Goal: Information Seeking & Learning: Check status

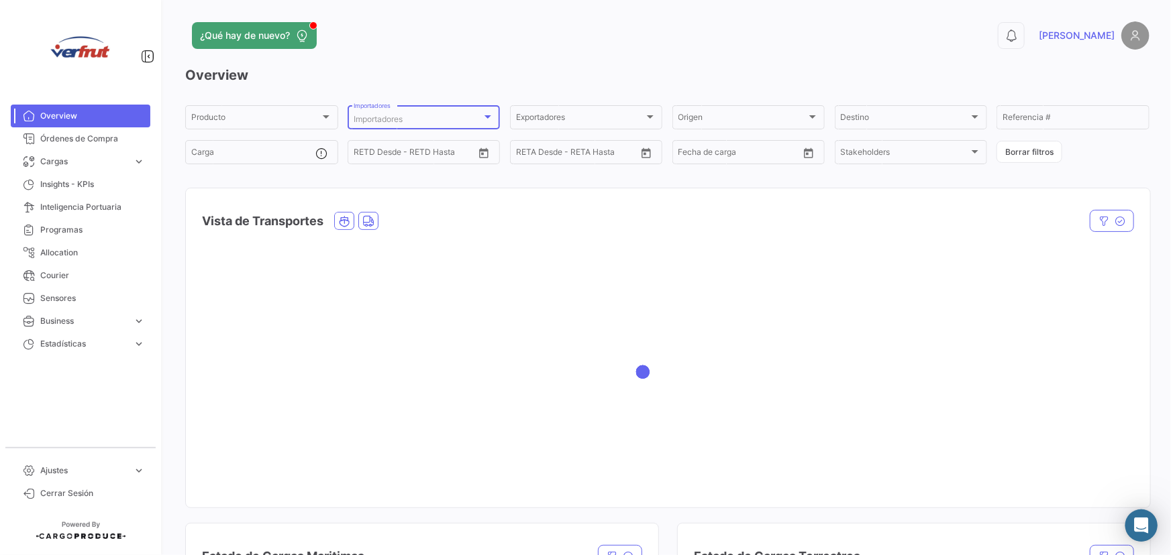
click at [434, 121] on div "Importadores" at bounding box center [418, 119] width 129 height 9
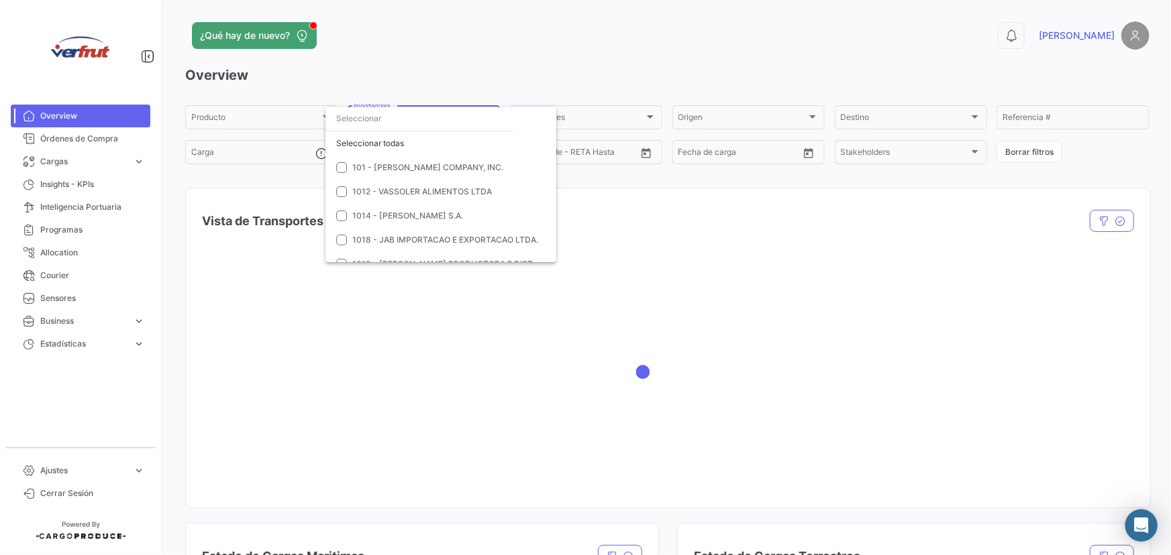
click at [413, 122] on input "dropdown search" at bounding box center [419, 119] width 188 height 24
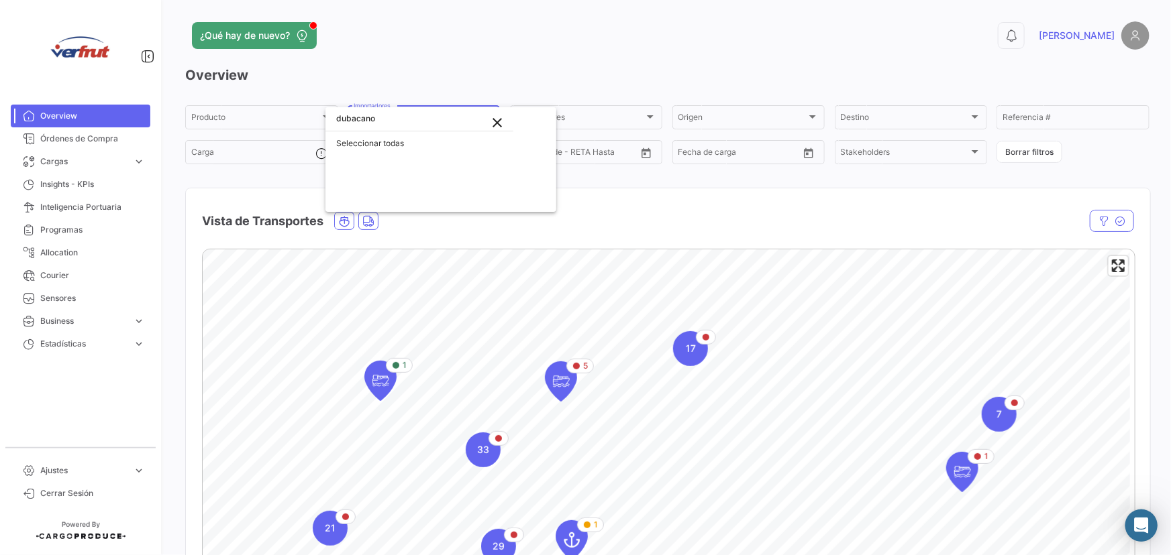
type input "dubacano"
click at [383, 378] on div at bounding box center [585, 277] width 1171 height 555
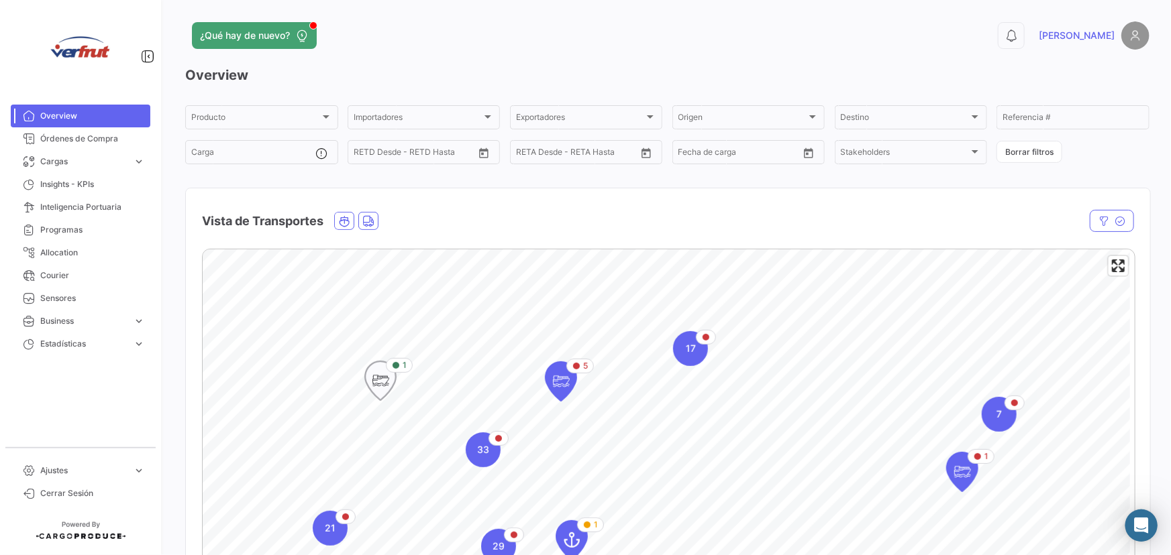
click at [382, 372] on icon "Map marker" at bounding box center [380, 381] width 19 height 28
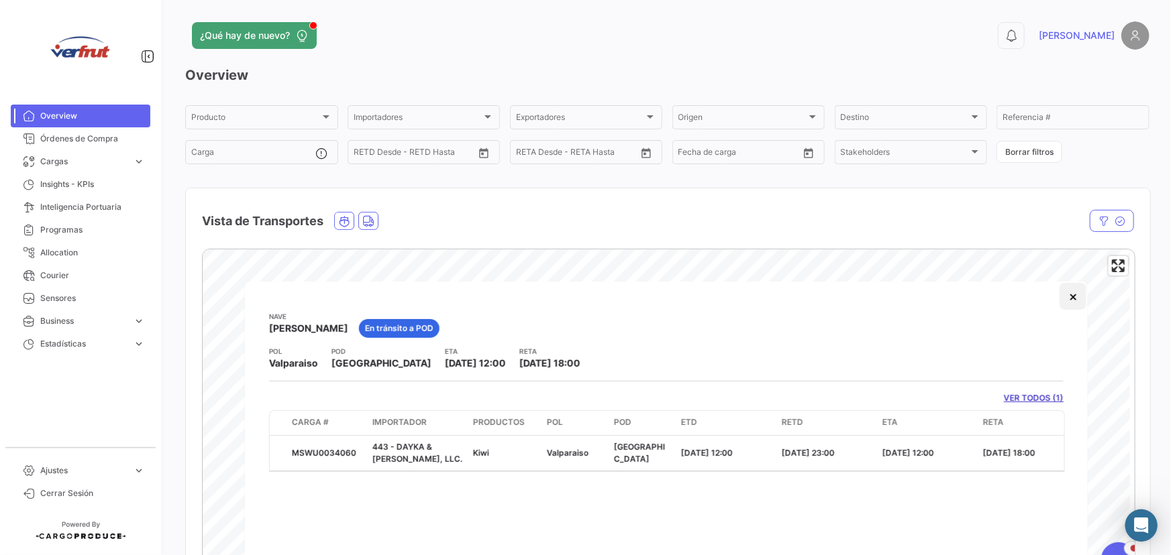
click at [1072, 291] on button "×" at bounding box center [1072, 296] width 27 height 27
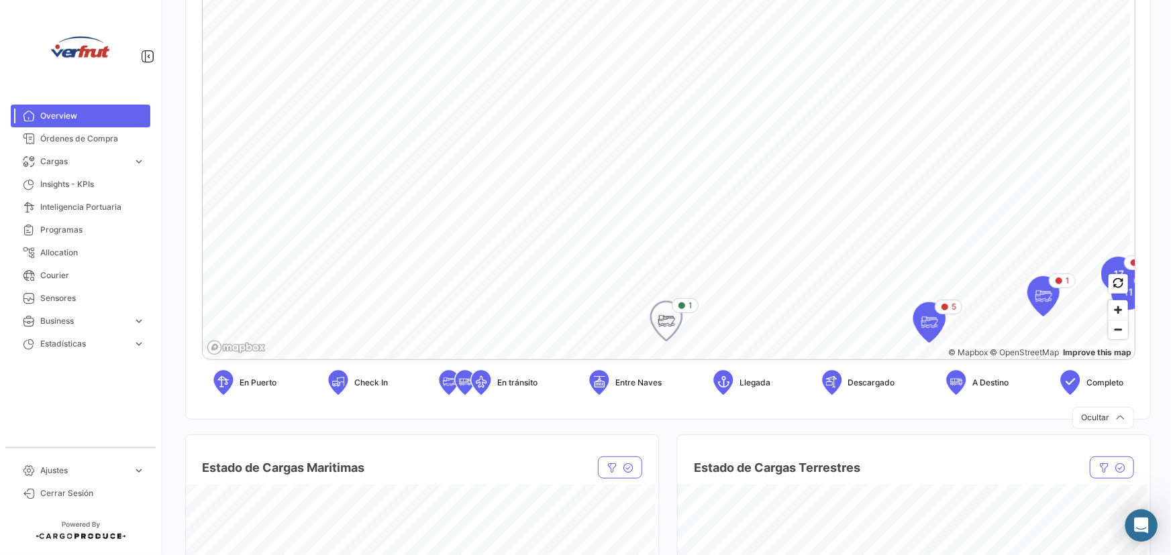
scroll to position [305, 0]
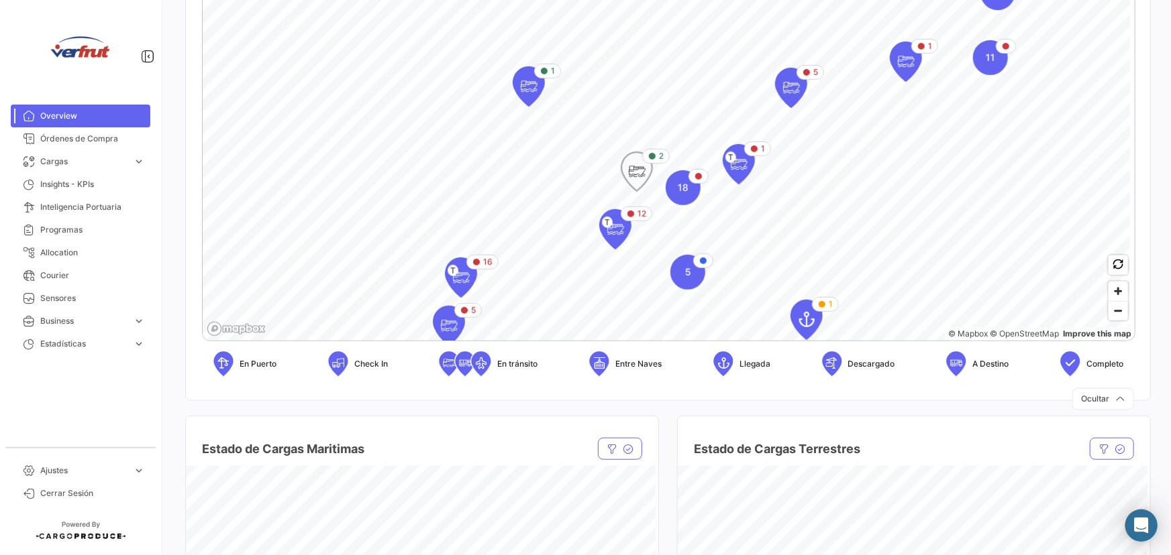
click at [643, 168] on icon "Map marker" at bounding box center [636, 172] width 19 height 28
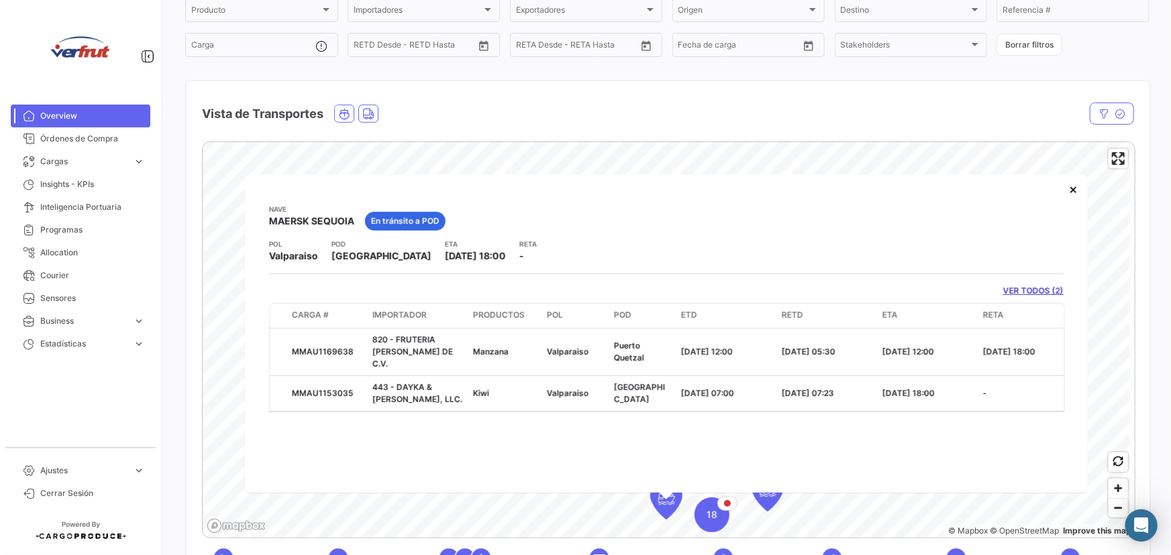
scroll to position [121, 0]
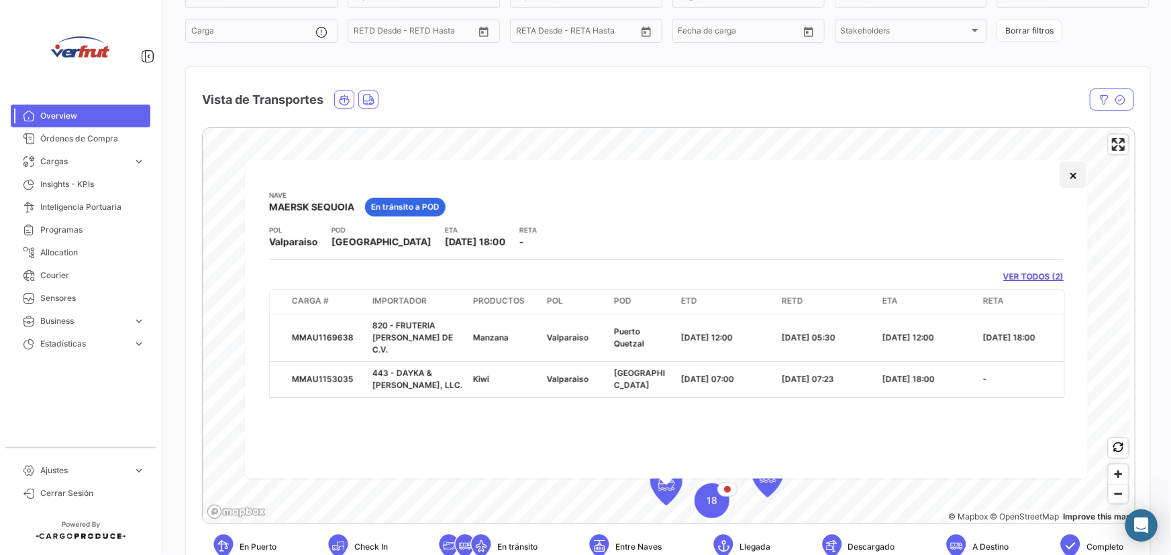
click at [1075, 175] on button "×" at bounding box center [1072, 175] width 27 height 27
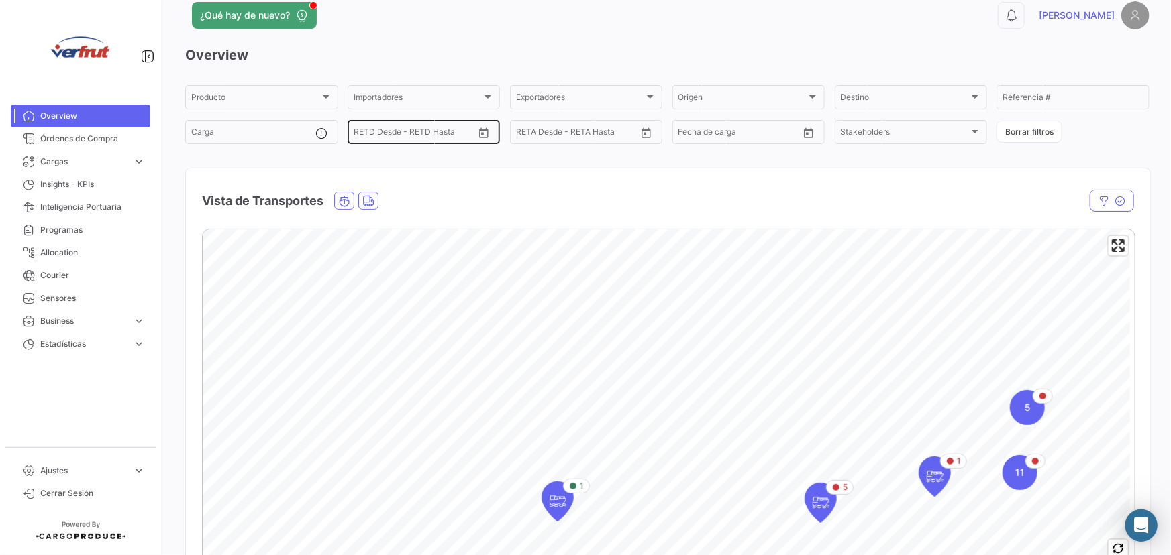
scroll to position [0, 0]
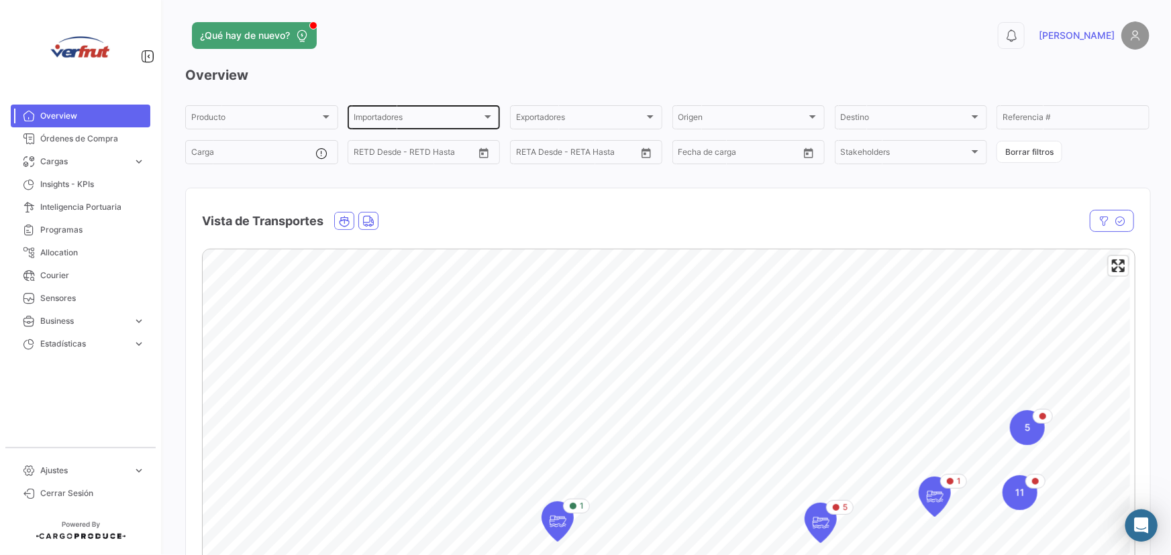
click at [411, 115] on div "Importadores" at bounding box center [418, 119] width 129 height 9
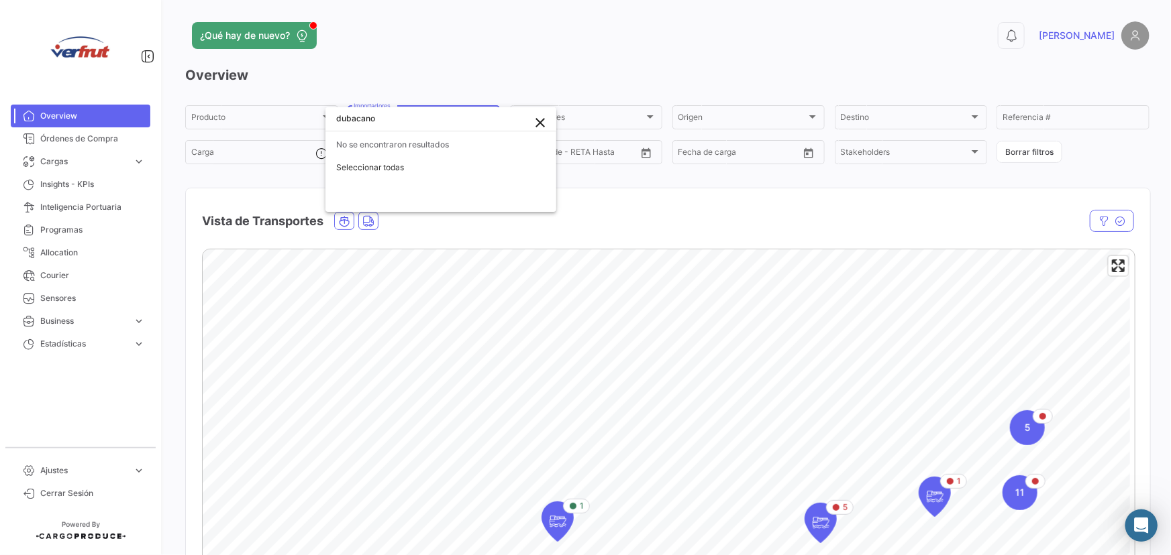
type input "dubacano"
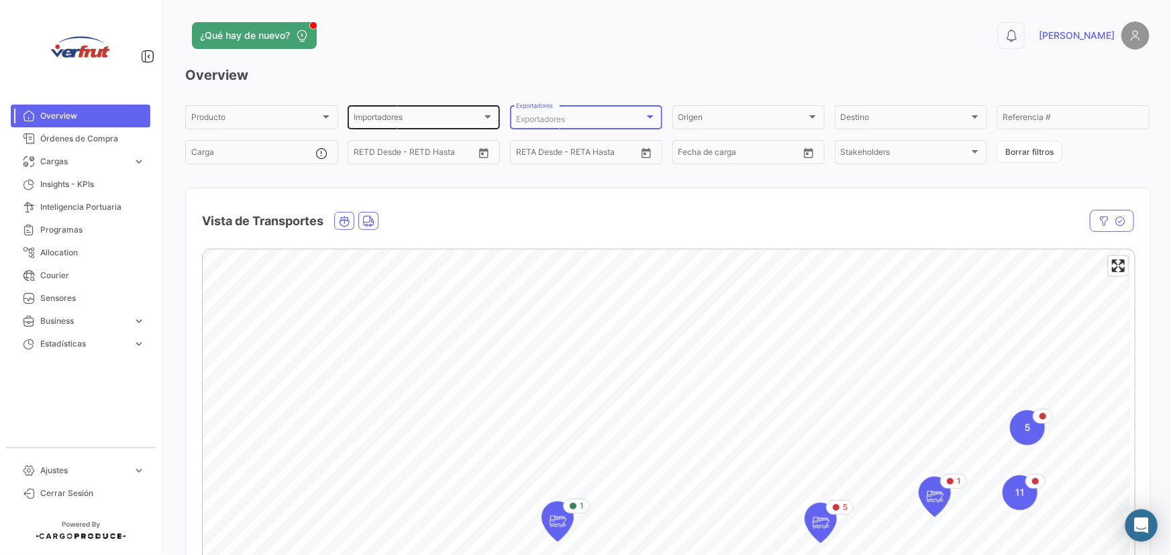
click at [411, 115] on div "Importadores" at bounding box center [418, 119] width 129 height 9
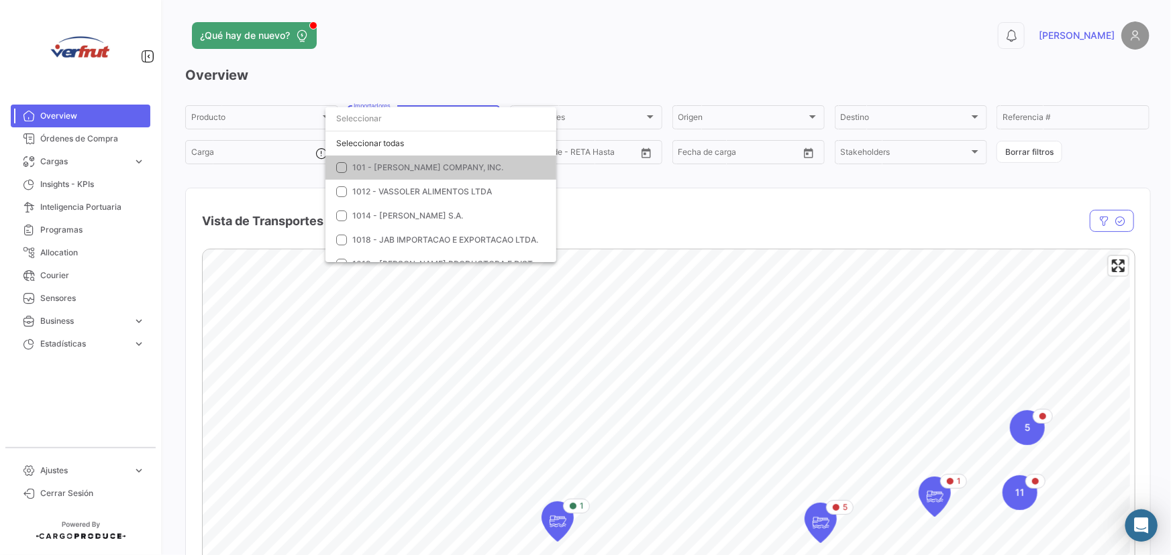
click at [411, 115] on input "dropdown search" at bounding box center [440, 119] width 231 height 24
type input "duba"
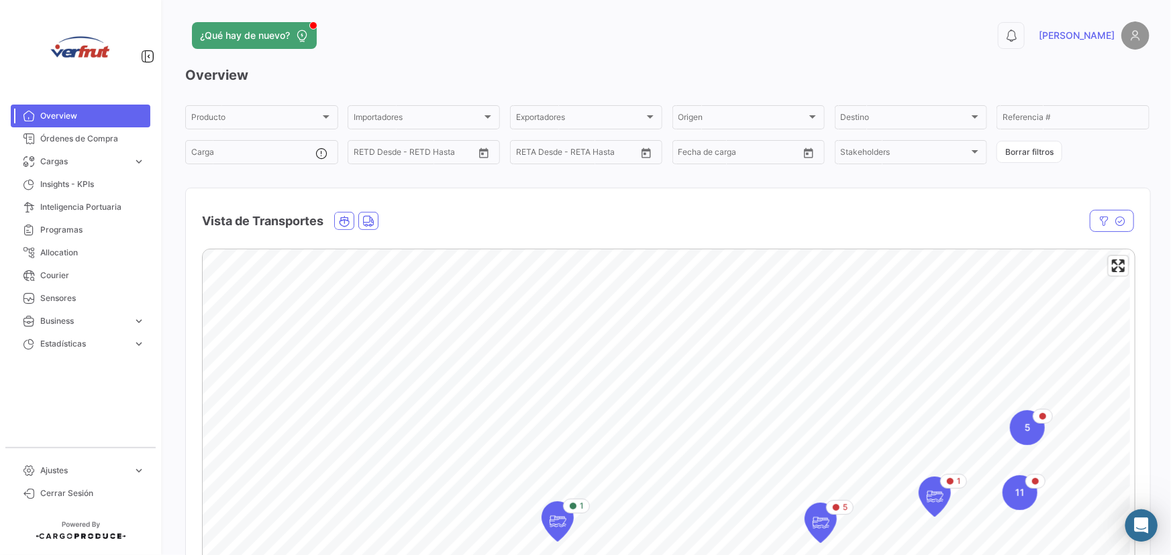
click at [414, 73] on h3 "Overview" at bounding box center [667, 75] width 964 height 19
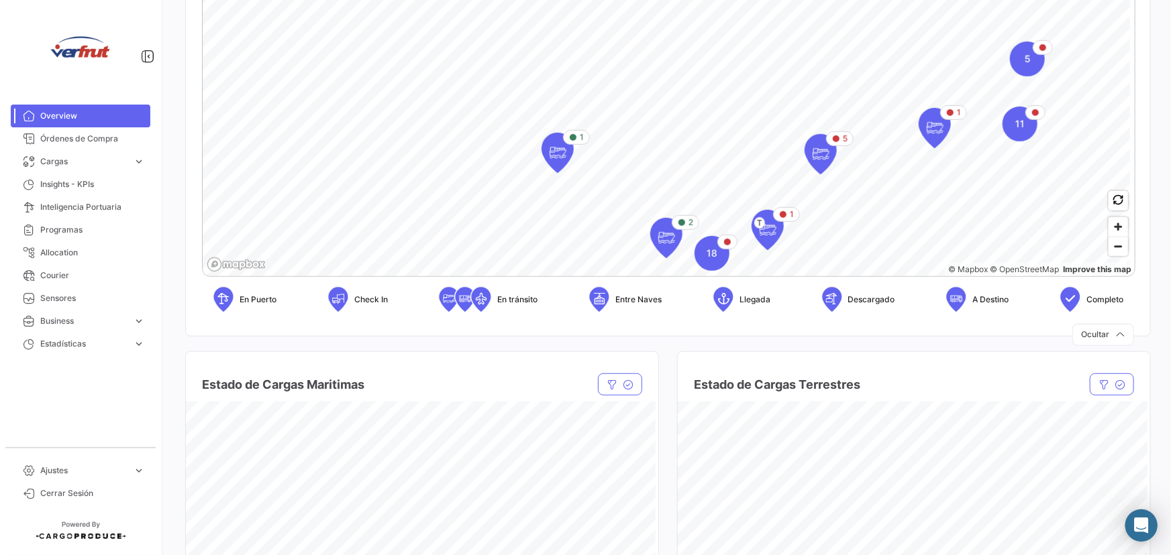
scroll to position [427, 0]
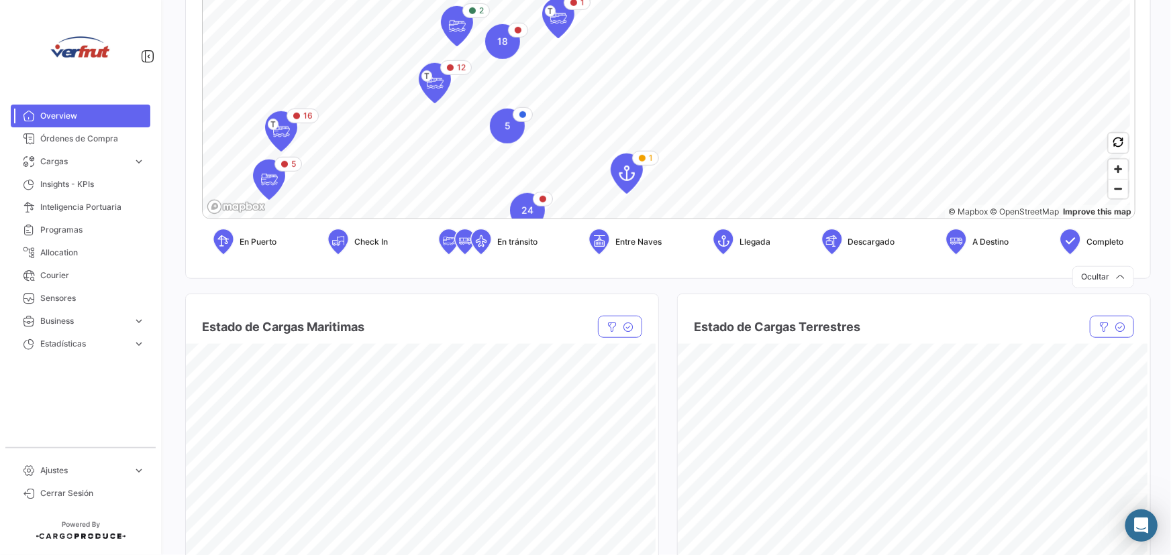
click at [348, 0] on html "Overview Órdenes de Compra Cargas expand_more Cargas Marítimas Cargas Terrestre…" at bounding box center [585, 277] width 1171 height 555
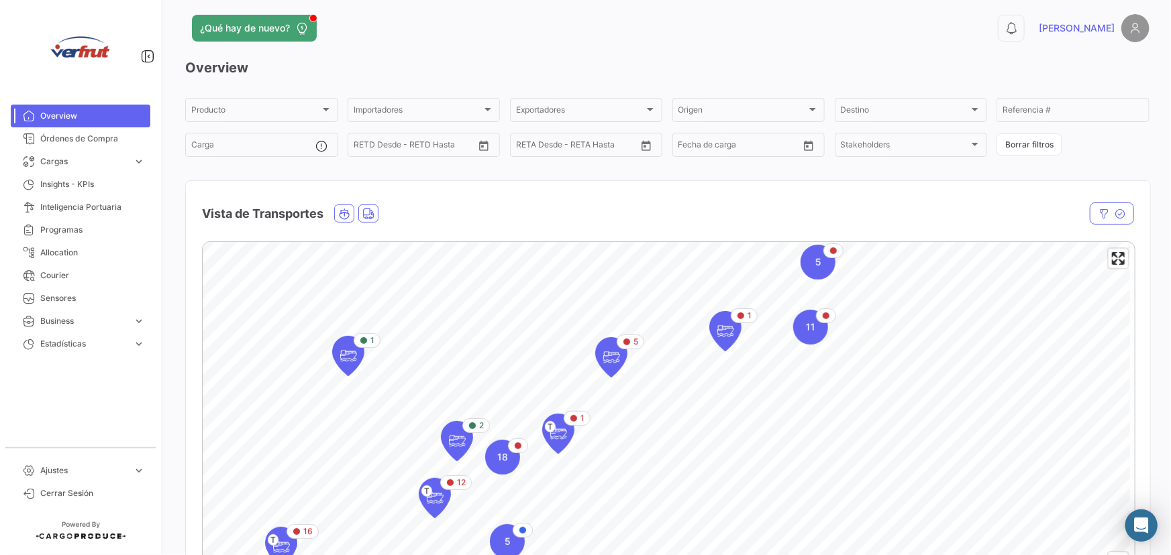
scroll to position [0, 0]
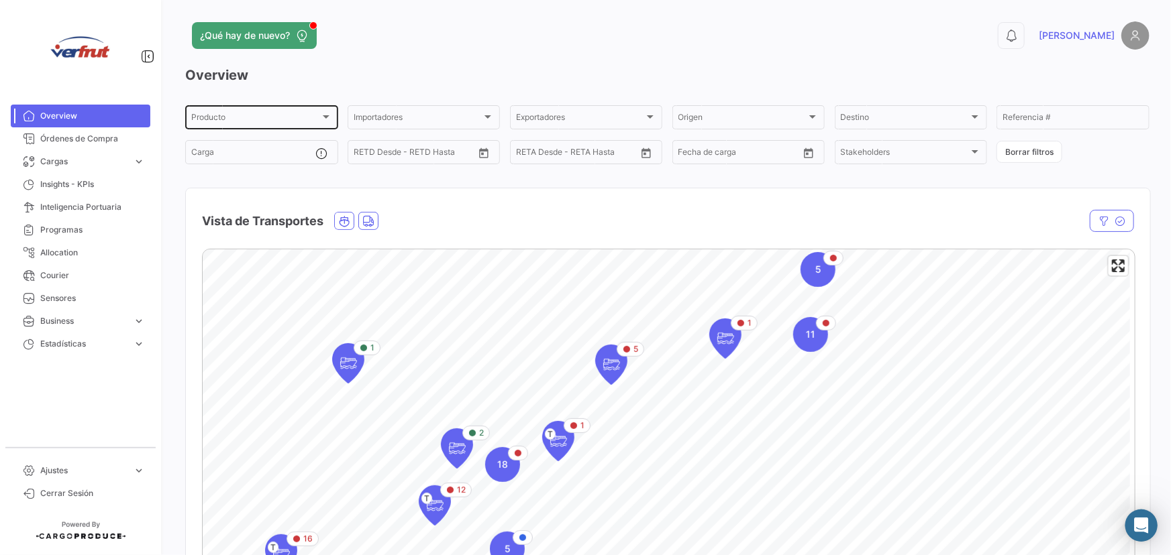
click at [291, 115] on div "Producto" at bounding box center [255, 119] width 129 height 9
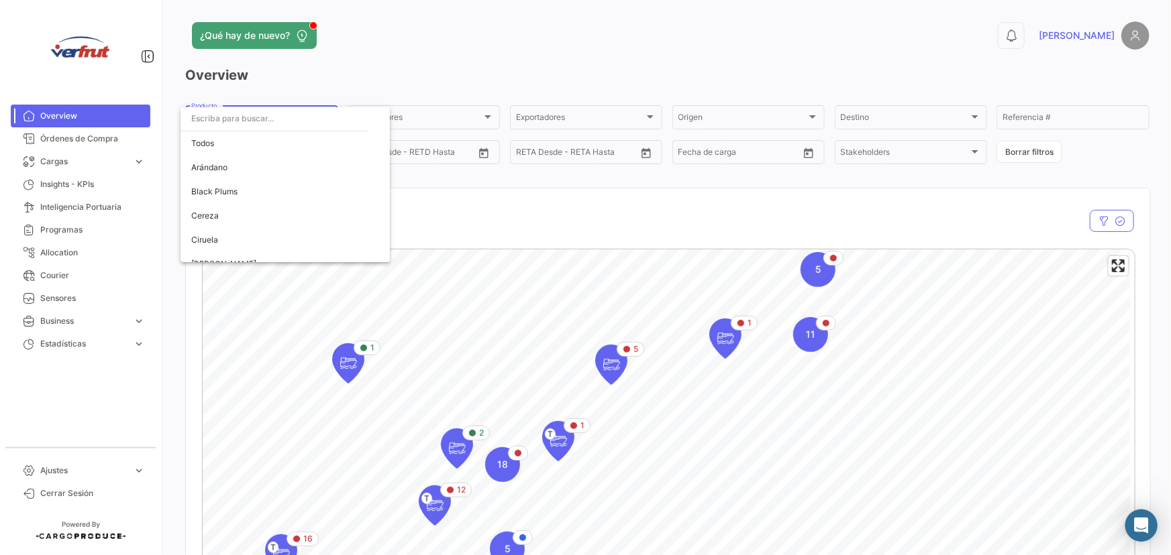
click at [291, 115] on input "dropdown search" at bounding box center [274, 119] width 188 height 24
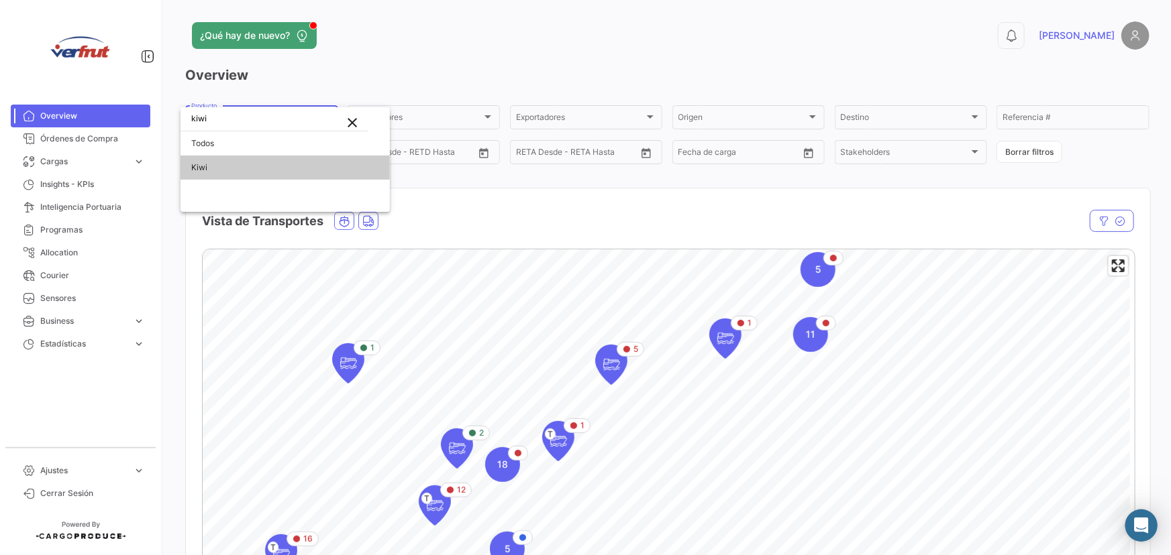
type input "kiwi"
click at [219, 174] on span "Kiwi" at bounding box center [285, 168] width 188 height 24
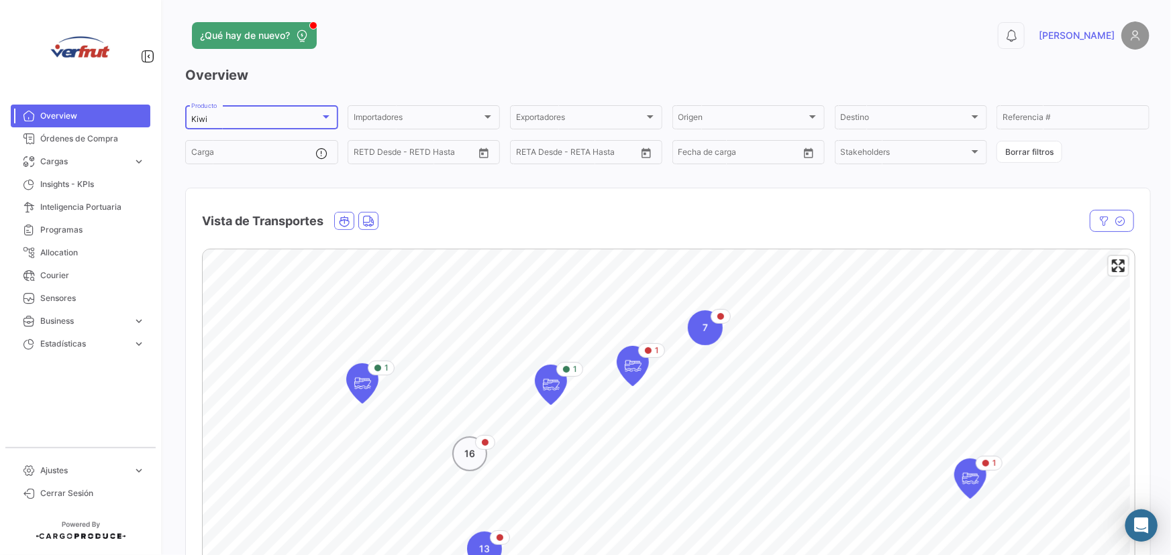
click at [474, 465] on div "16" at bounding box center [469, 454] width 35 height 35
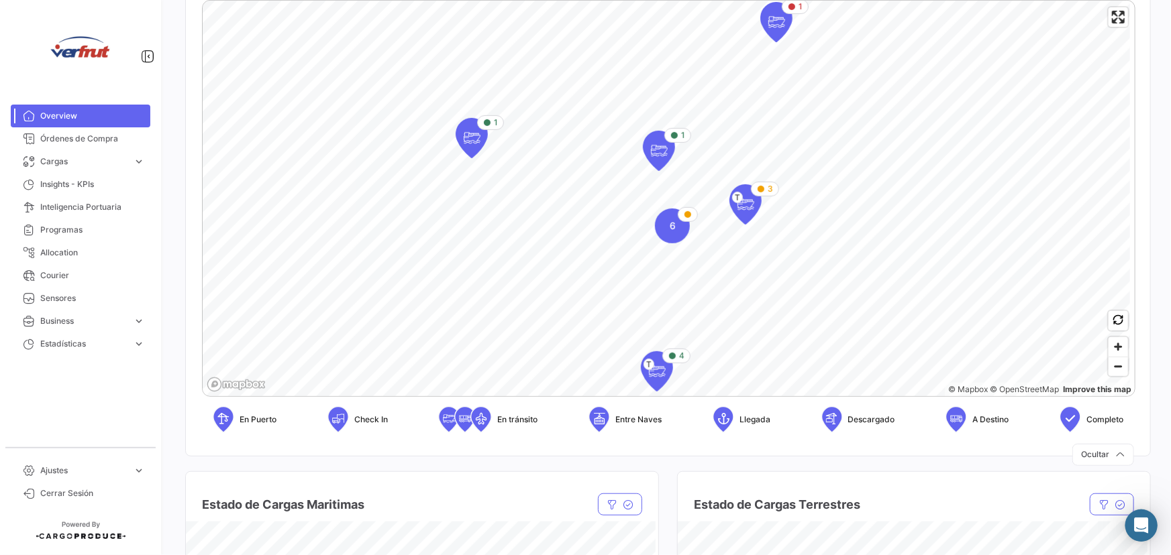
scroll to position [240, 0]
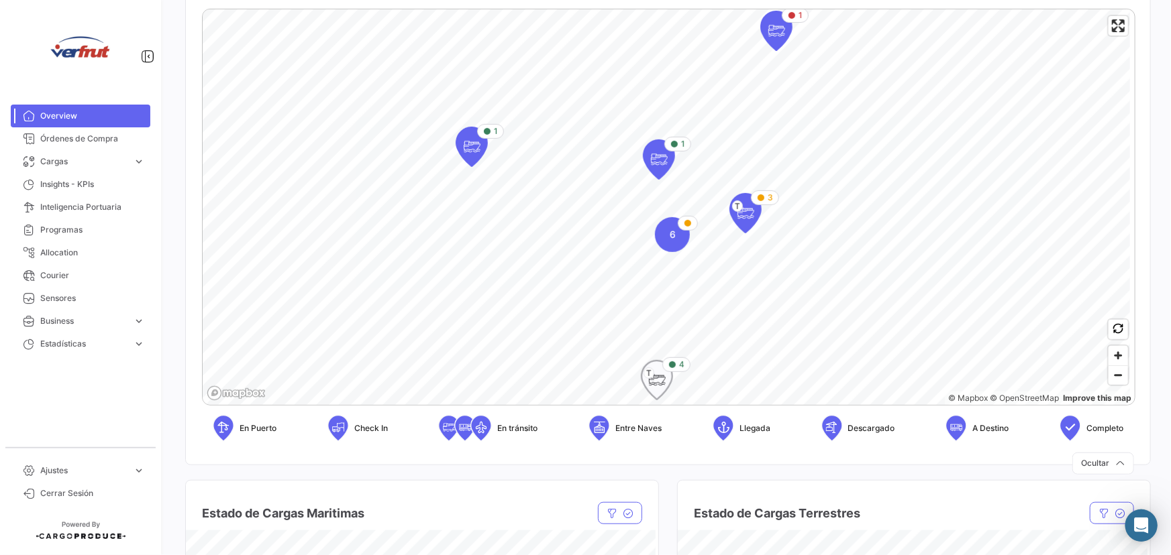
click at [664, 376] on icon "Map marker" at bounding box center [656, 380] width 19 height 28
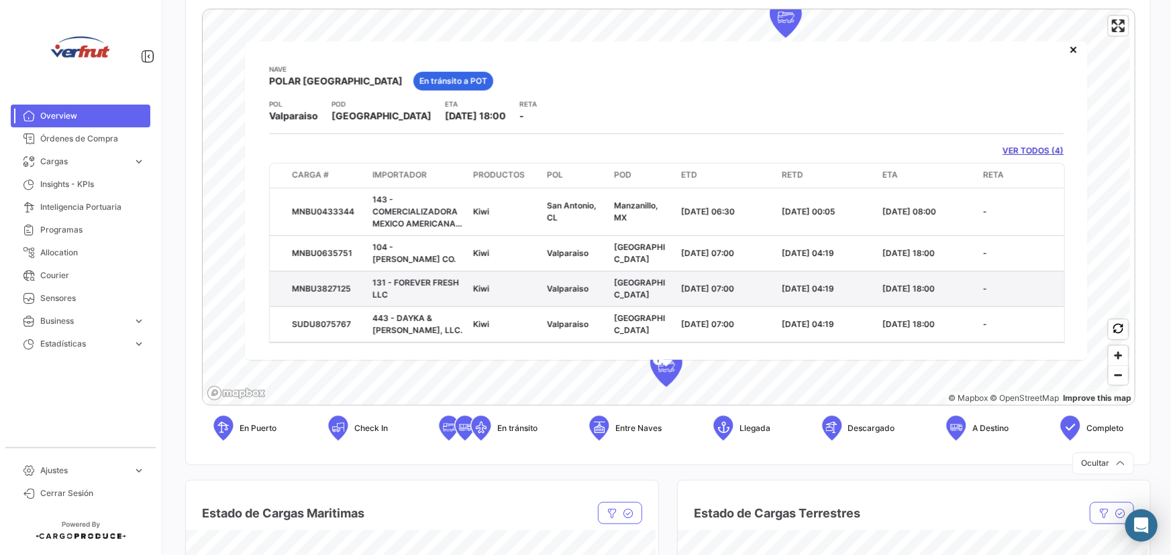
scroll to position [0, 0]
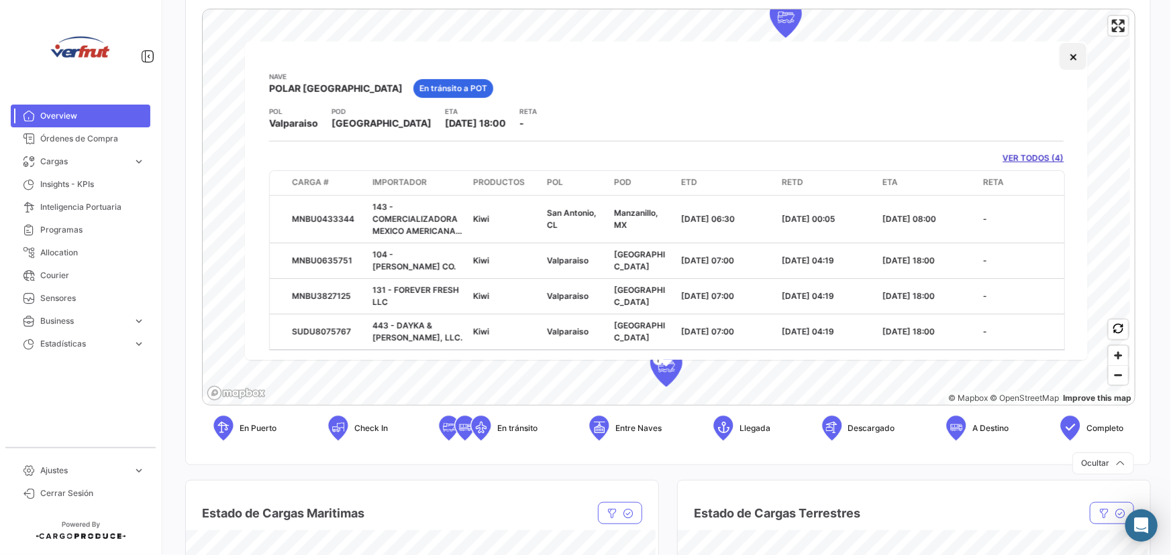
click at [1064, 58] on button "×" at bounding box center [1072, 56] width 27 height 27
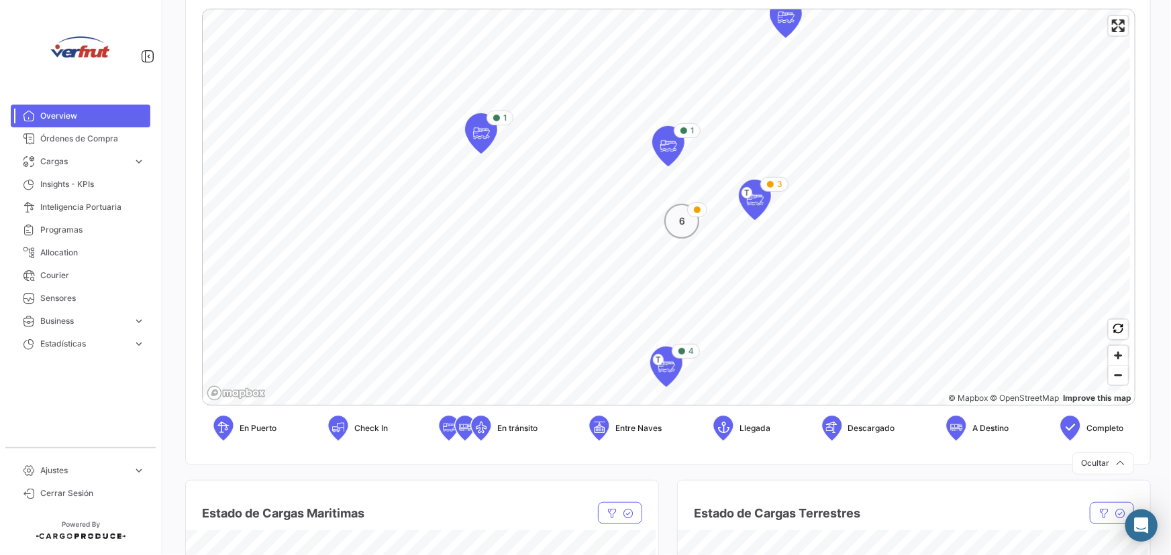
click at [688, 215] on app-map-icon-badge "Map marker" at bounding box center [697, 210] width 20 height 15
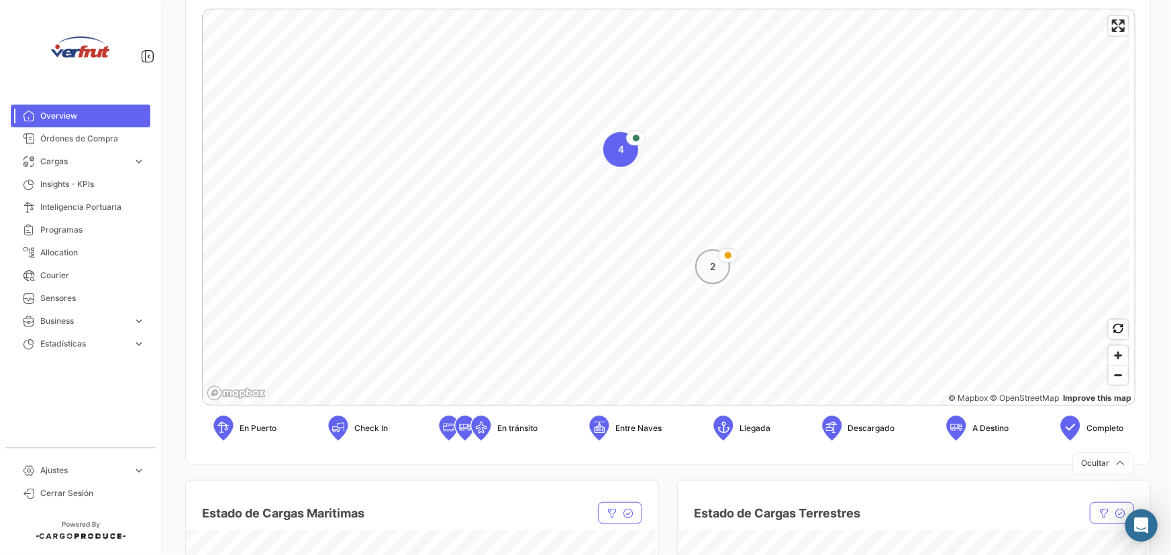
click at [712, 266] on span "2" at bounding box center [713, 266] width 6 height 13
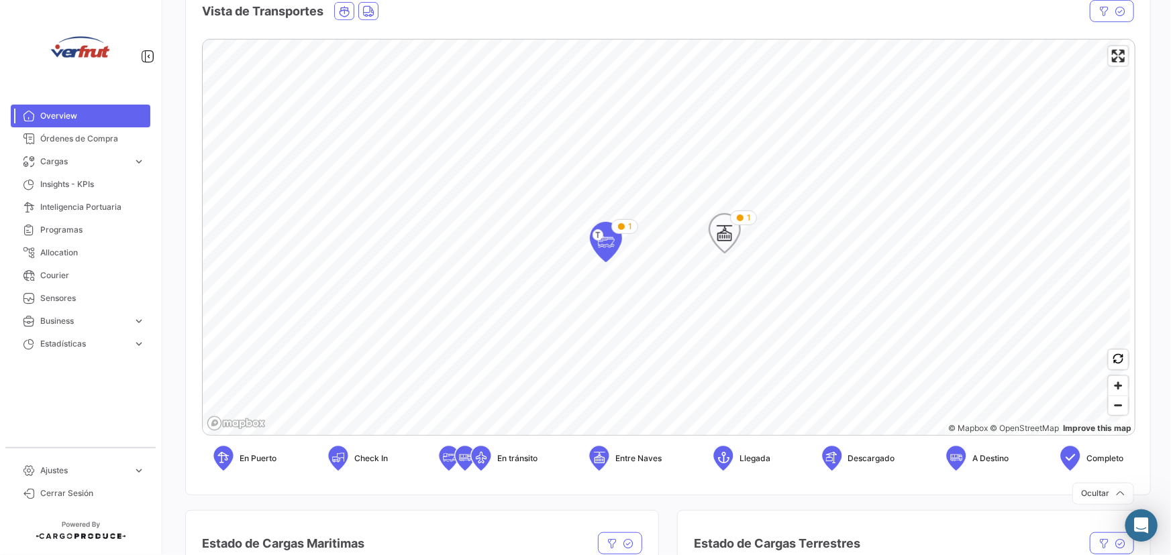
scroll to position [244, 0]
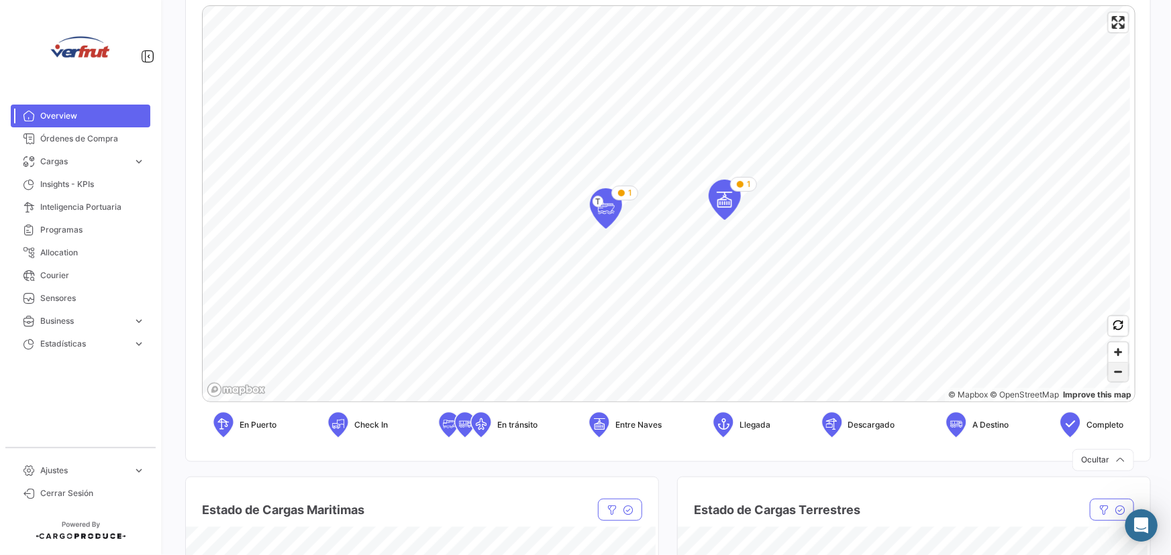
click at [1112, 370] on span "Zoom out" at bounding box center [1117, 372] width 19 height 19
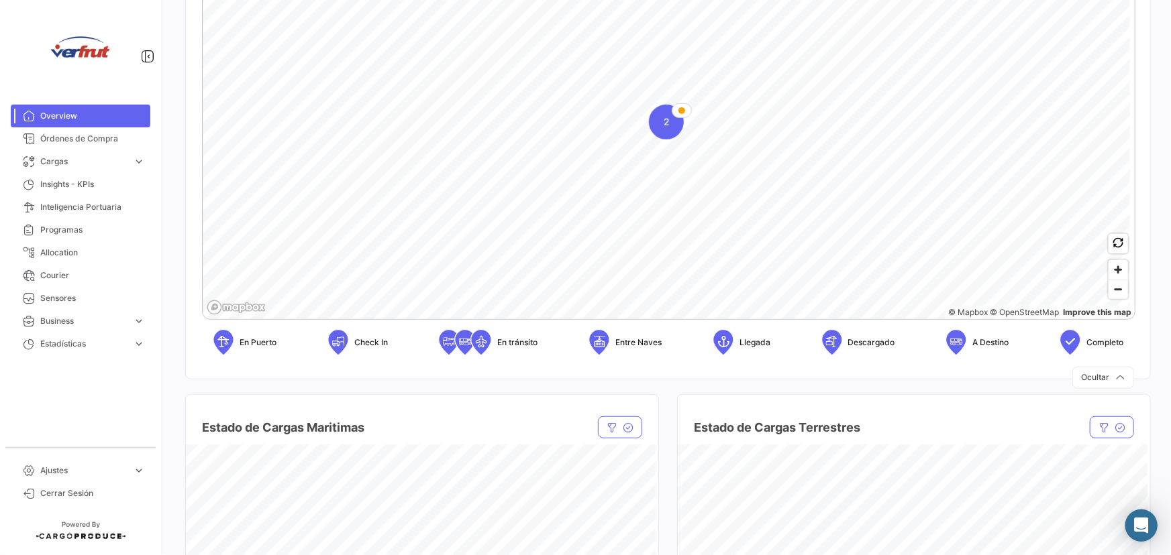
scroll to position [427, 0]
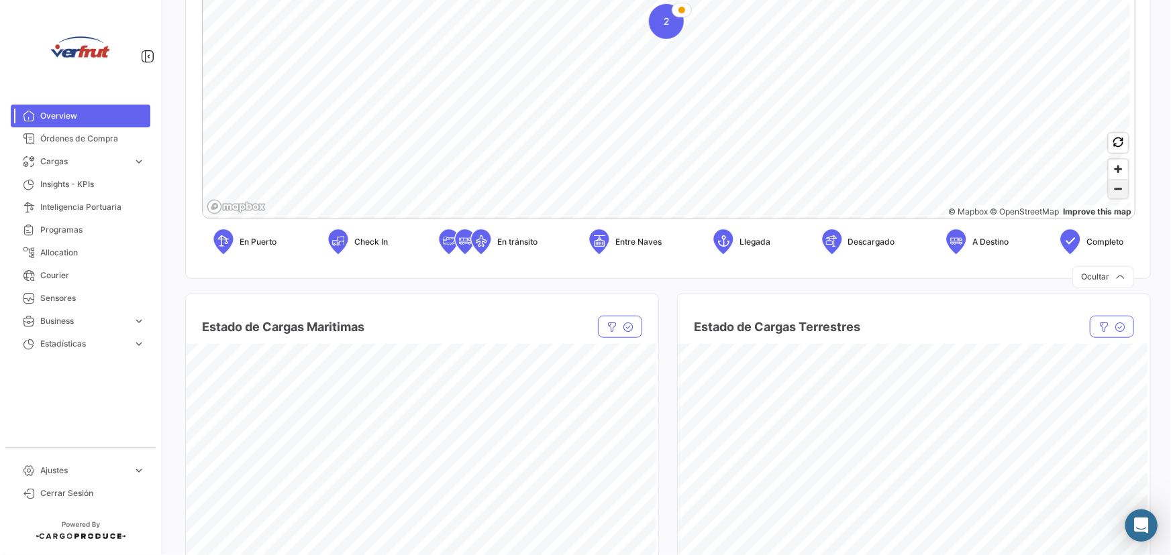
click at [1111, 185] on span "Zoom out" at bounding box center [1117, 189] width 19 height 19
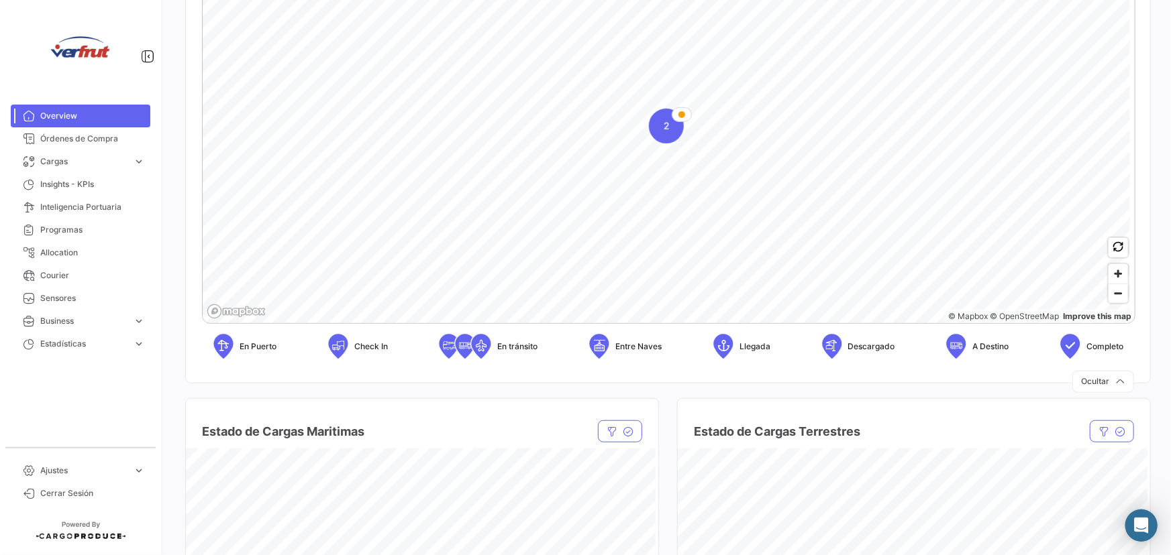
scroll to position [305, 0]
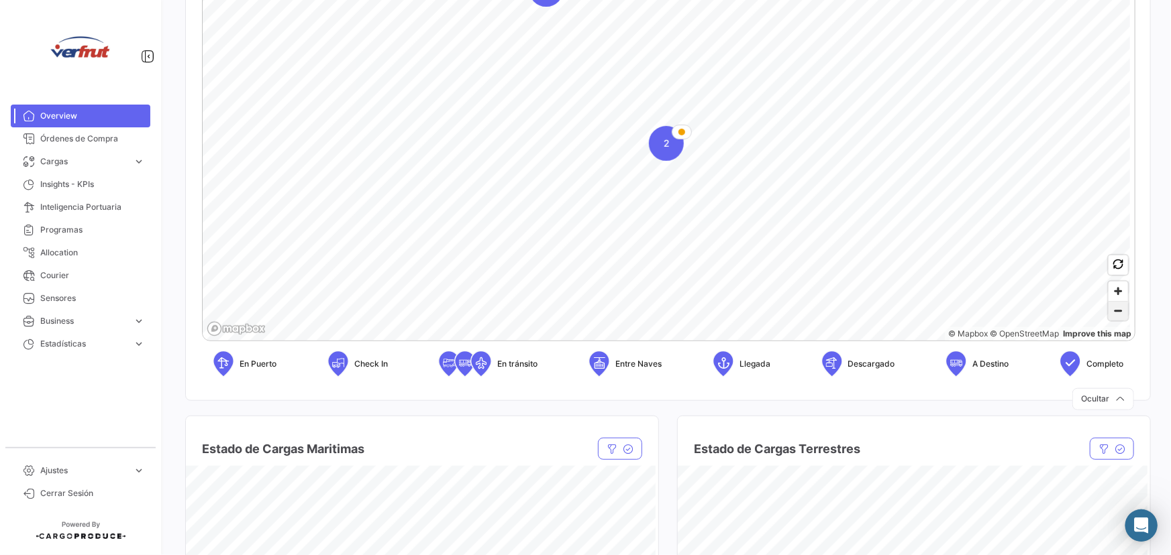
click at [1117, 317] on span "Zoom out" at bounding box center [1117, 311] width 19 height 19
click at [1118, 316] on span "Zoom out" at bounding box center [1117, 311] width 19 height 19
click at [1113, 311] on span "Zoom out" at bounding box center [1117, 311] width 19 height 19
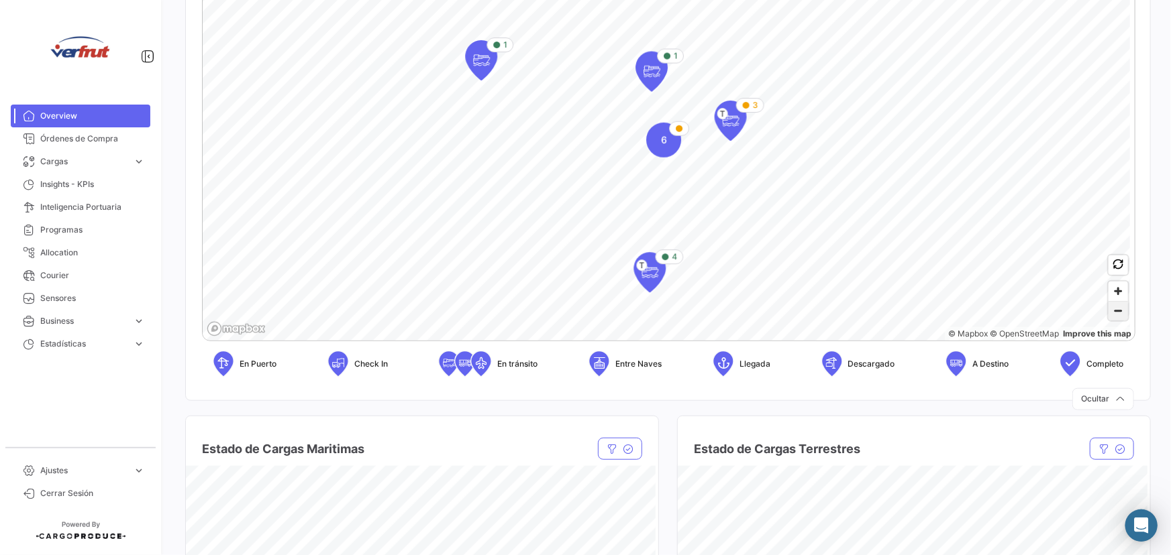
click at [1113, 311] on span "Zoom out" at bounding box center [1117, 311] width 19 height 19
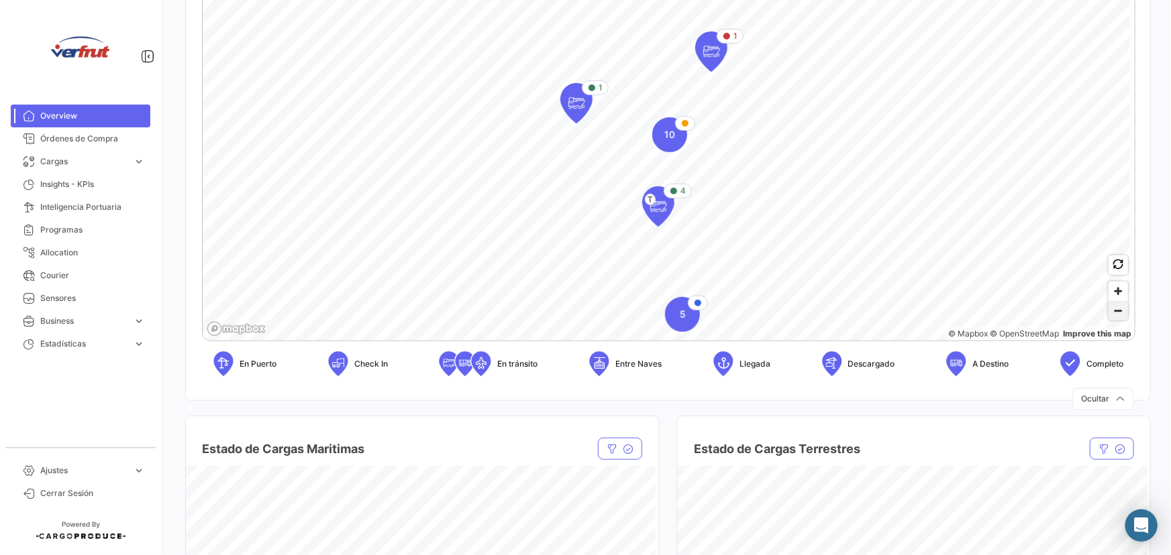
click at [1112, 313] on span "Zoom out" at bounding box center [1117, 311] width 19 height 19
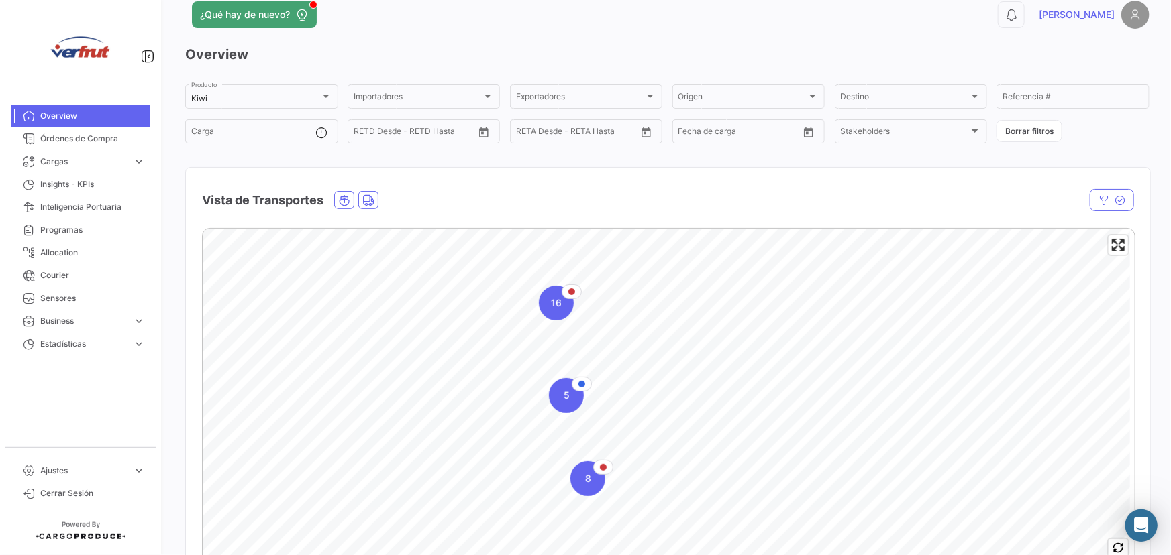
scroll to position [0, 0]
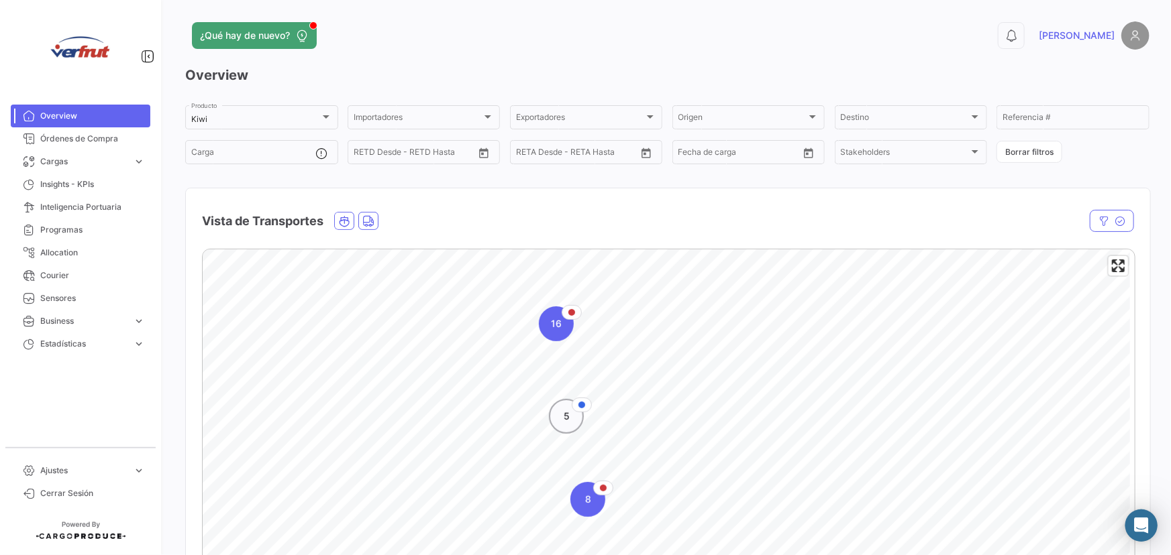
click at [564, 413] on span "5" at bounding box center [567, 416] width 6 height 13
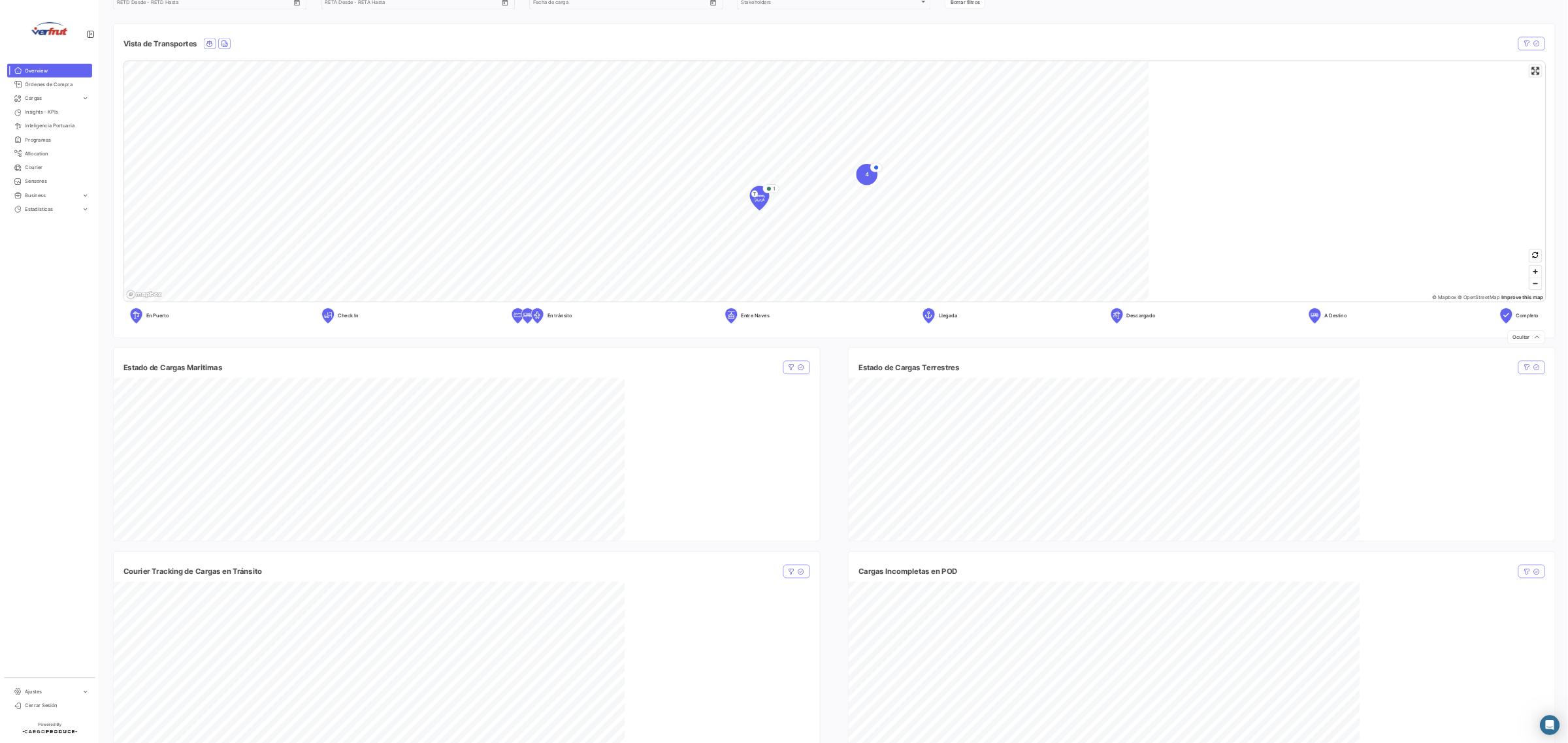
scroll to position [145, 0]
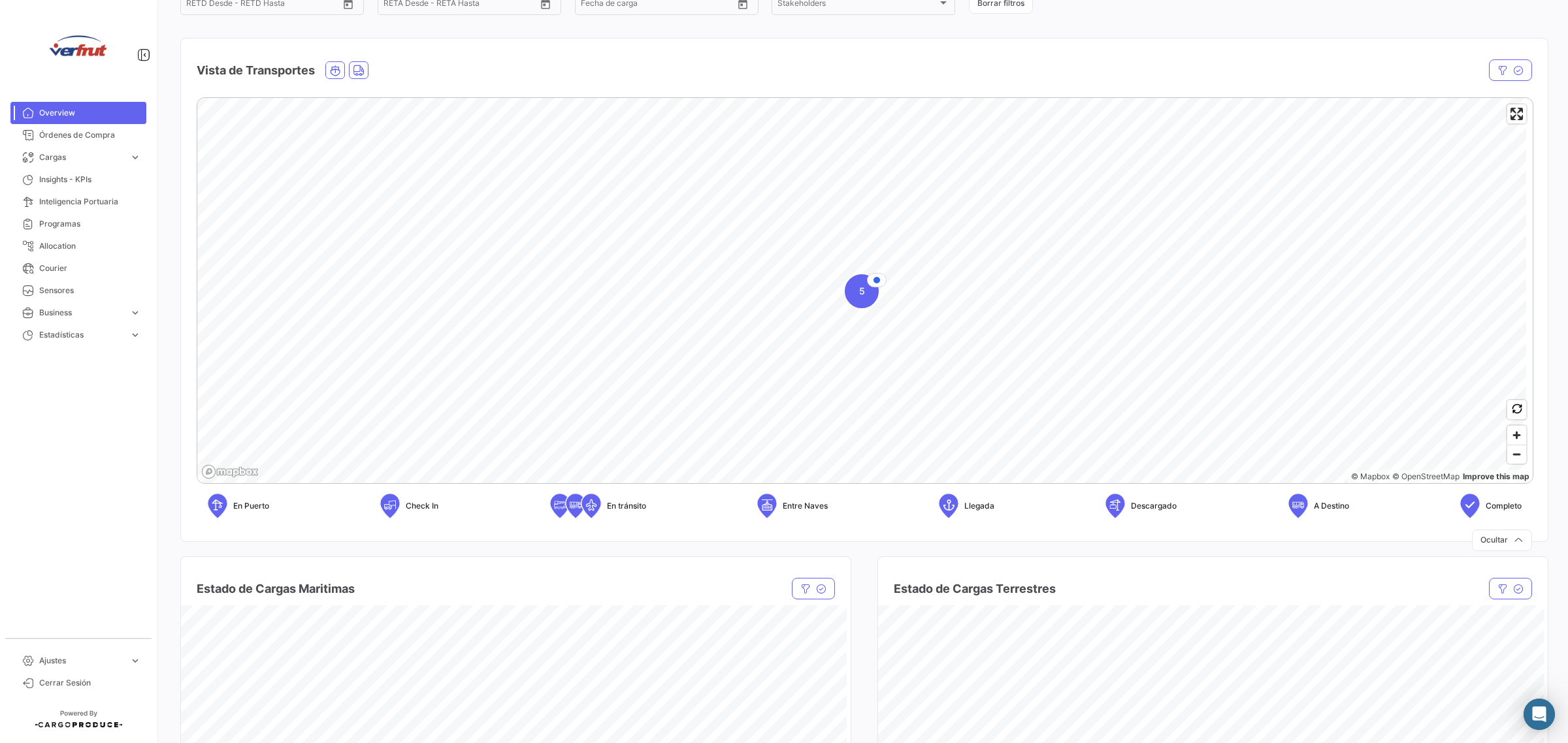
scroll to position [0, 0]
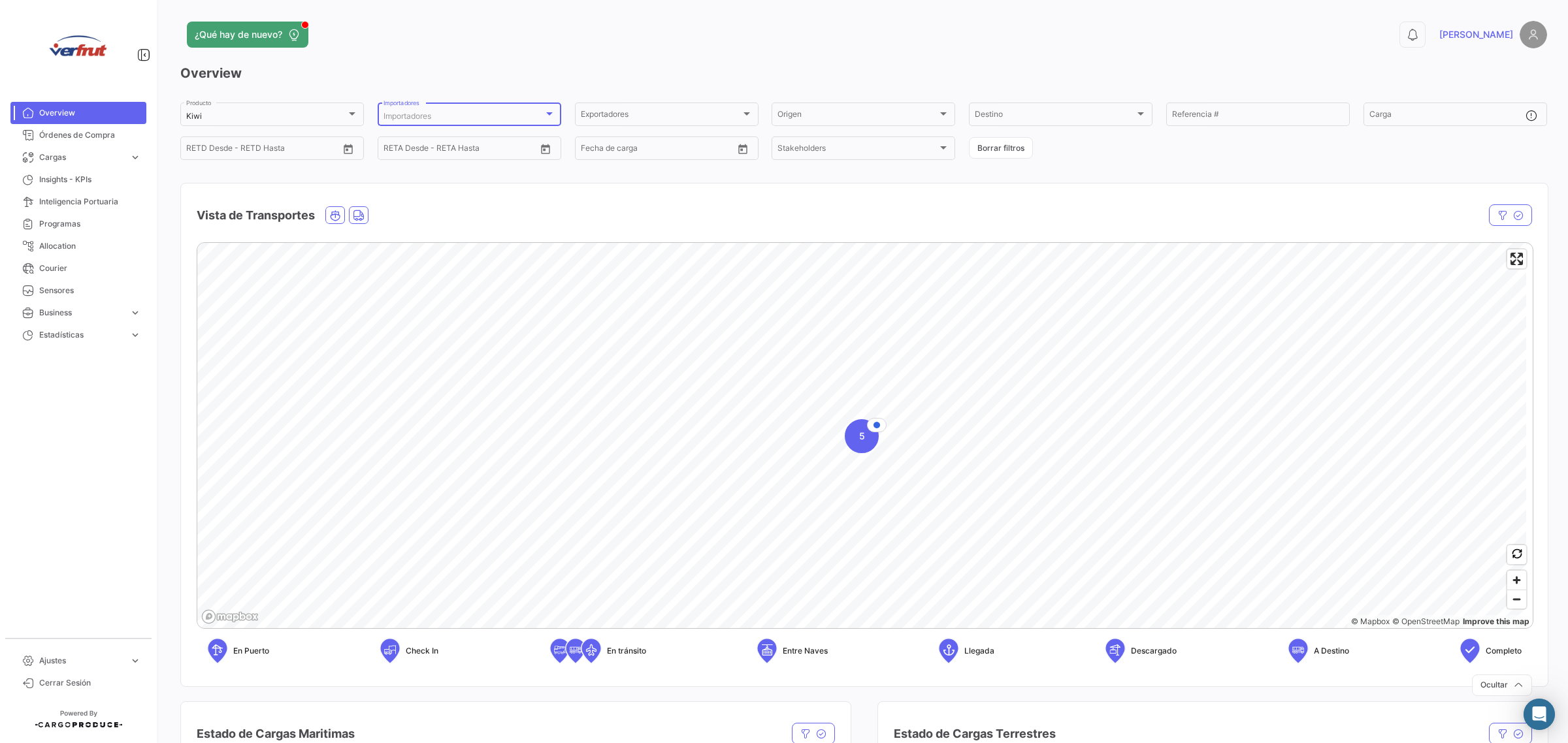
click at [456, 113] on div "Importadores" at bounding box center [464, 116] width 160 height 9
type input "aus"
click at [363, 162] on mat-option "703 - AUSTRAL TRADING MEXICO S.A DE C.V." at bounding box center [468, 164] width 225 height 23
click at [867, 424] on div at bounding box center [784, 371] width 1568 height 743
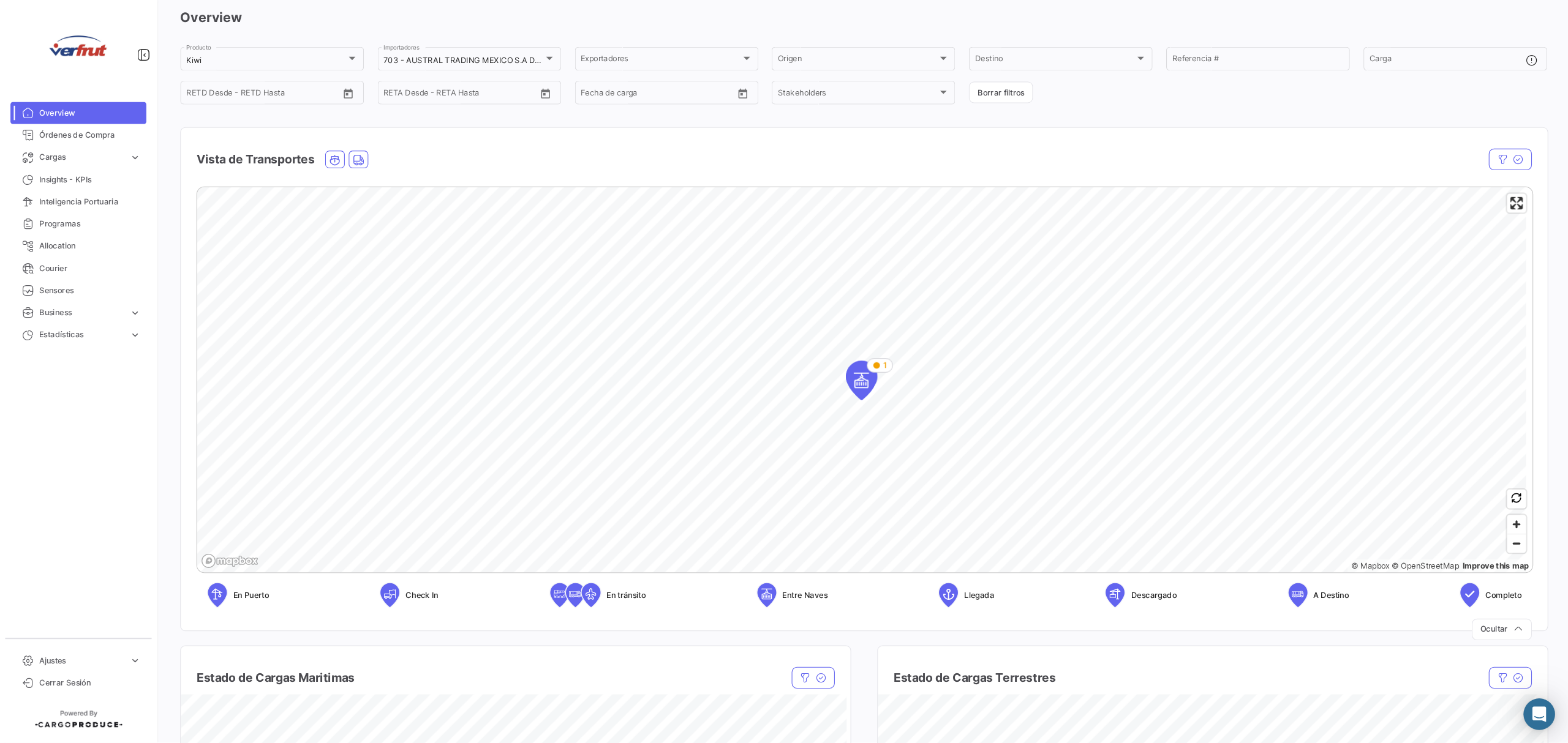
scroll to position [77, 0]
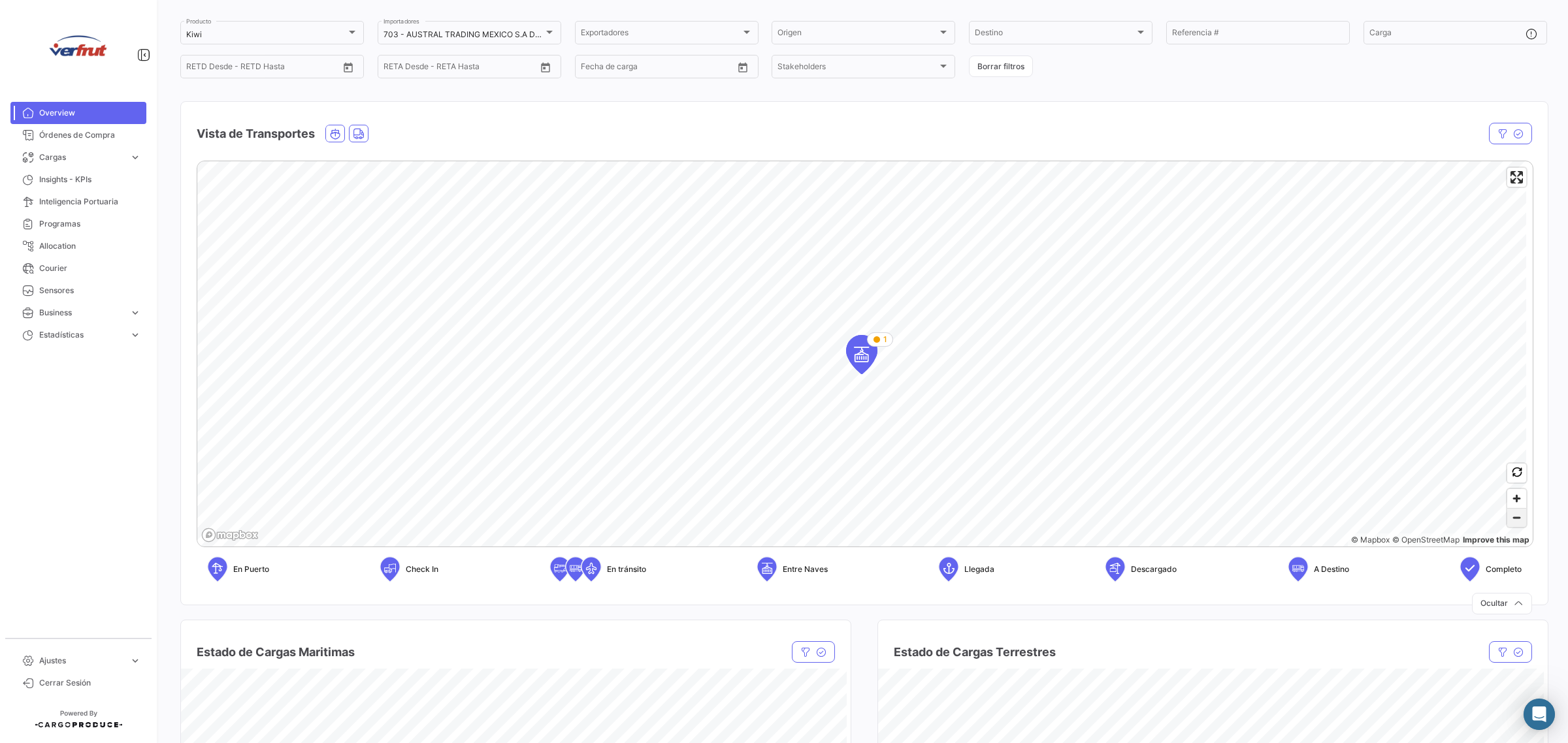
click at [1139, 516] on span "Zoom out" at bounding box center [1516, 518] width 19 height 19
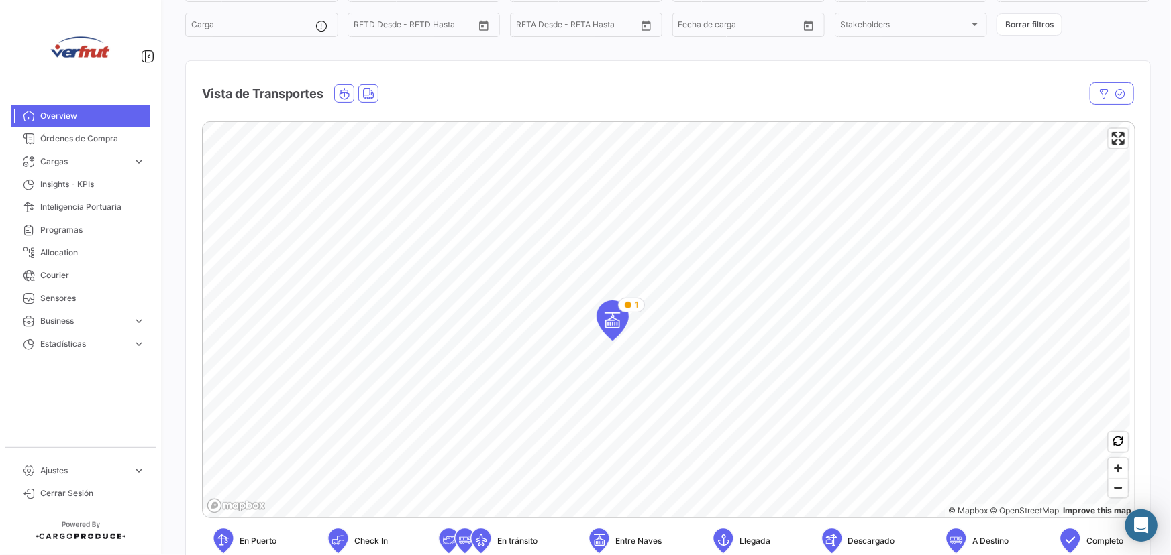
scroll to position [146, 0]
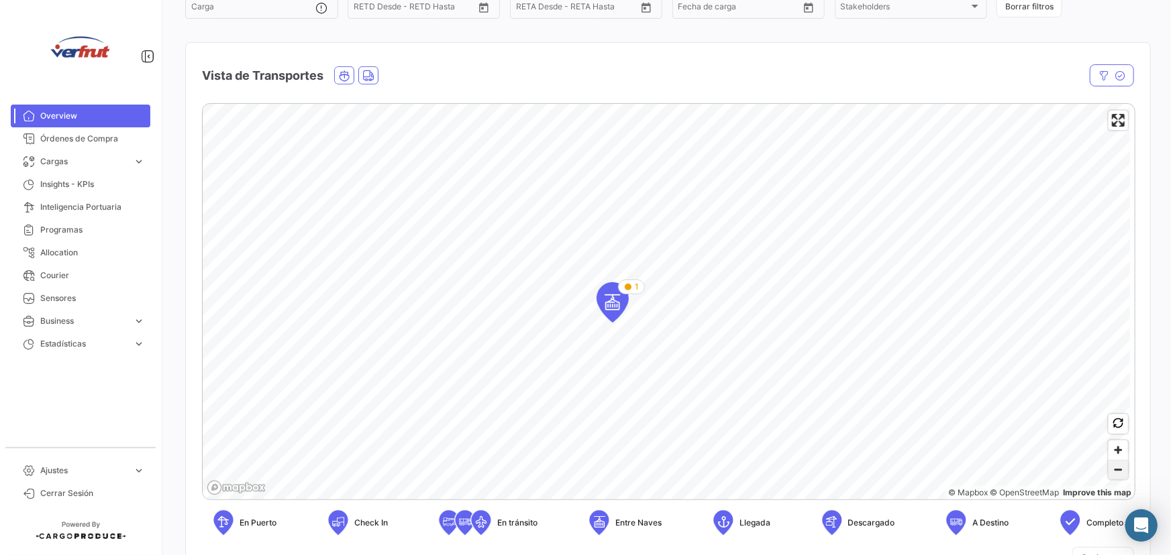
click at [1113, 471] on span "Zoom out" at bounding box center [1117, 470] width 19 height 19
click at [1114, 471] on span "Zoom out" at bounding box center [1117, 470] width 19 height 19
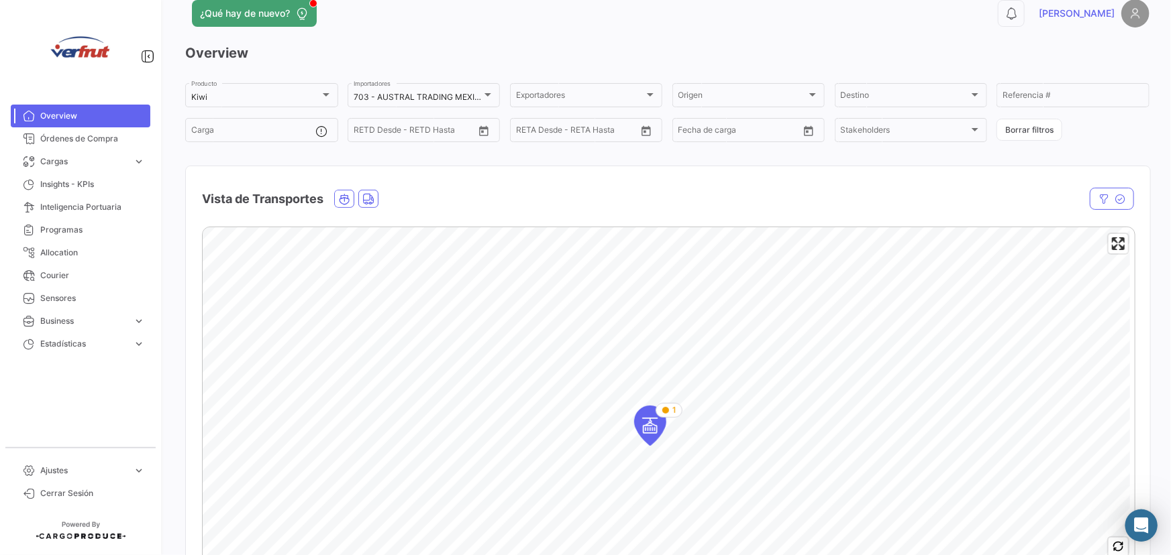
scroll to position [0, 0]
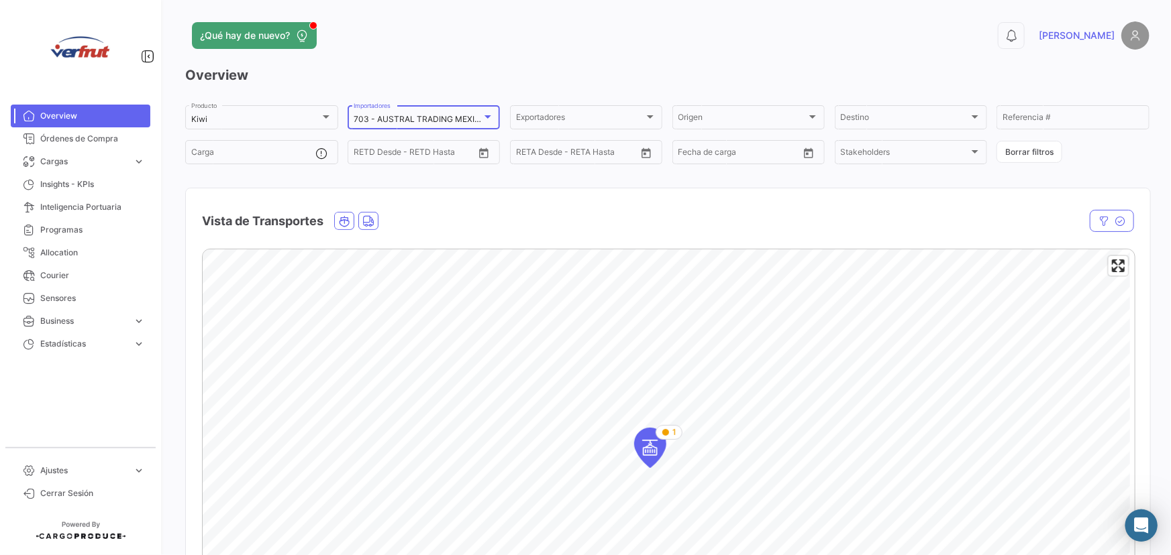
click at [486, 113] on div at bounding box center [488, 116] width 12 height 11
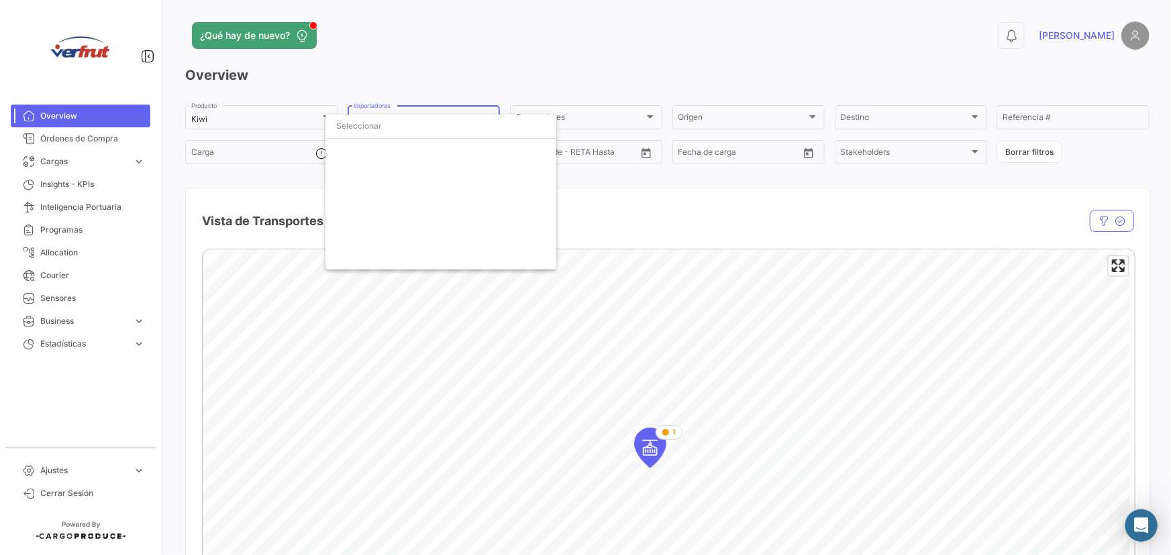
scroll to position [1752, 0]
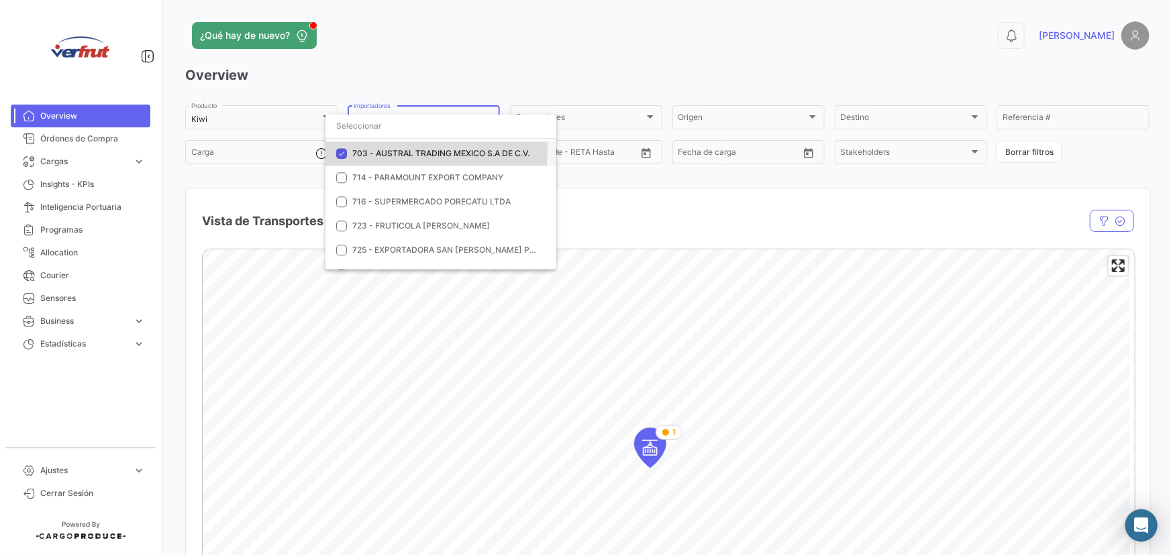
click at [341, 149] on mat-pseudo-checkbox at bounding box center [341, 153] width 11 height 11
click at [420, 54] on div at bounding box center [585, 277] width 1171 height 555
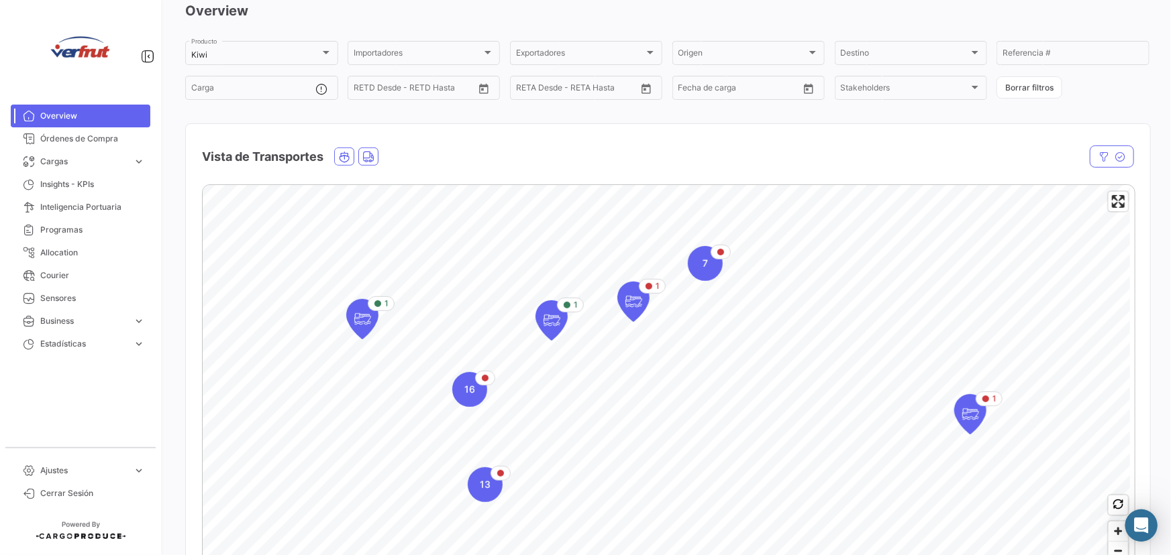
scroll to position [57, 0]
